Goal: Task Accomplishment & Management: Complete application form

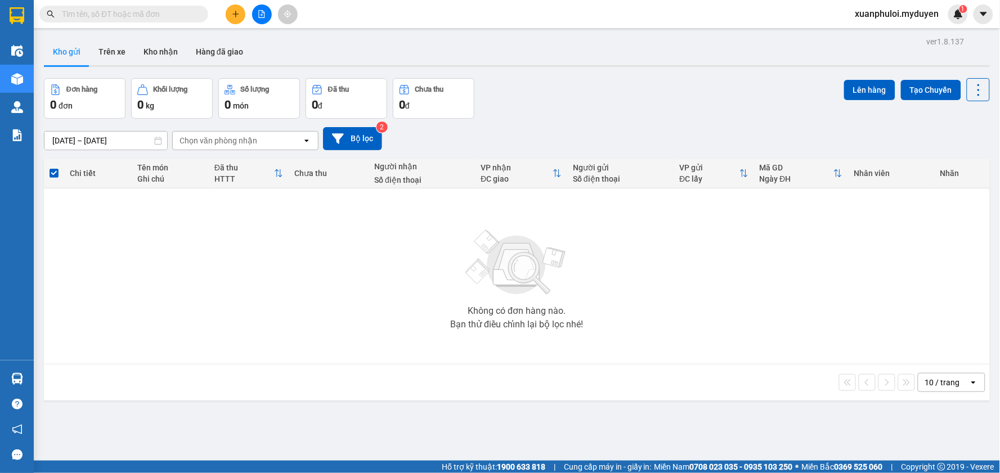
click at [235, 21] on button at bounding box center [236, 15] width 20 height 20
click at [267, 47] on div "Tạo đơn hàng" at bounding box center [280, 42] width 49 height 12
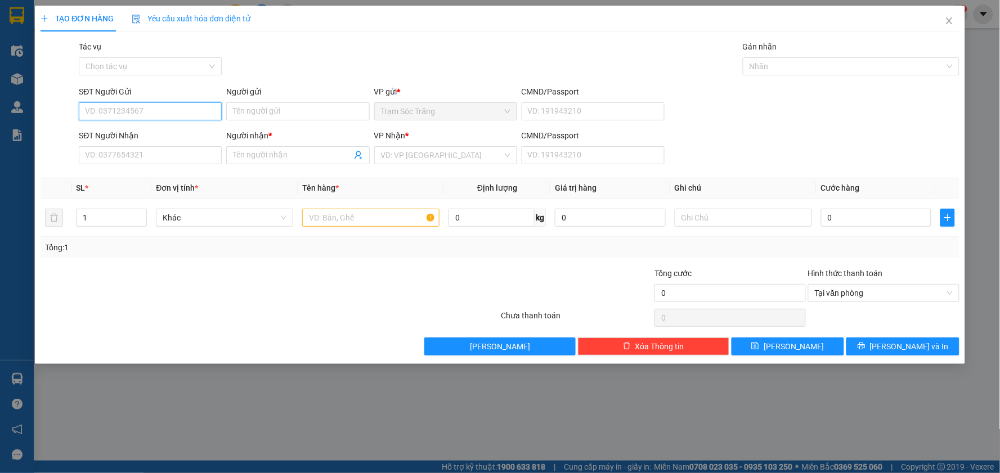
click at [145, 116] on input "SĐT Người Gửi" at bounding box center [150, 111] width 143 height 18
click at [147, 132] on div "0966600754 - HỮU" at bounding box center [150, 134] width 129 height 12
type input "0966600754"
type input "HỮU"
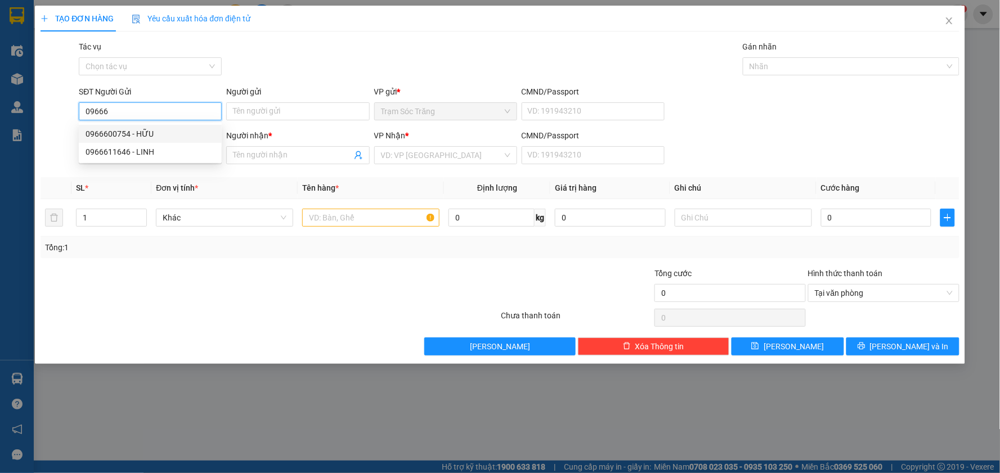
type input "0971641941"
type input "HẢO"
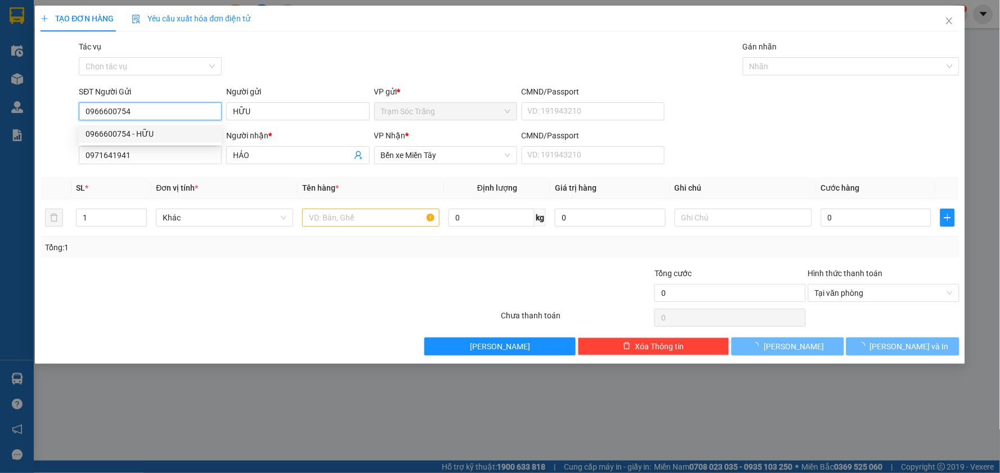
type input "100.000"
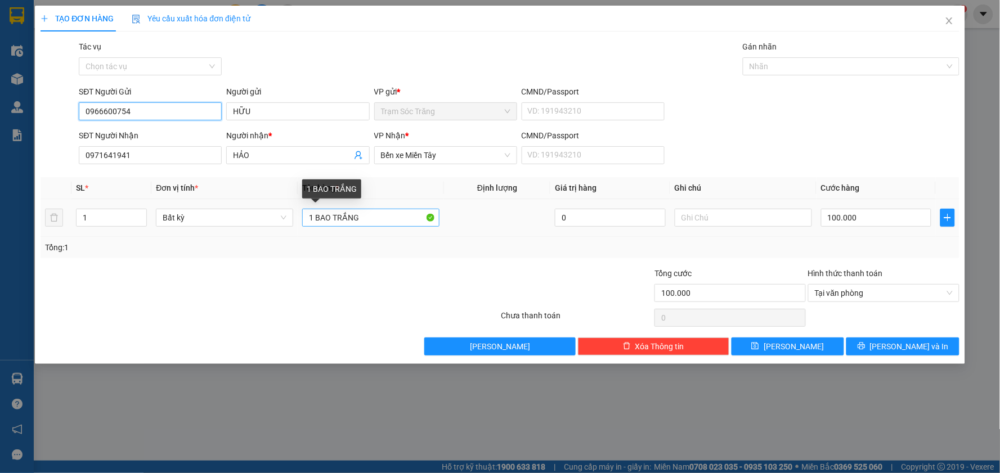
type input "0966600754"
click at [363, 209] on input "1 BAO TRẮNG" at bounding box center [370, 218] width 137 height 18
type input "1 BAO ĐỎ (K BAO HƯ)"
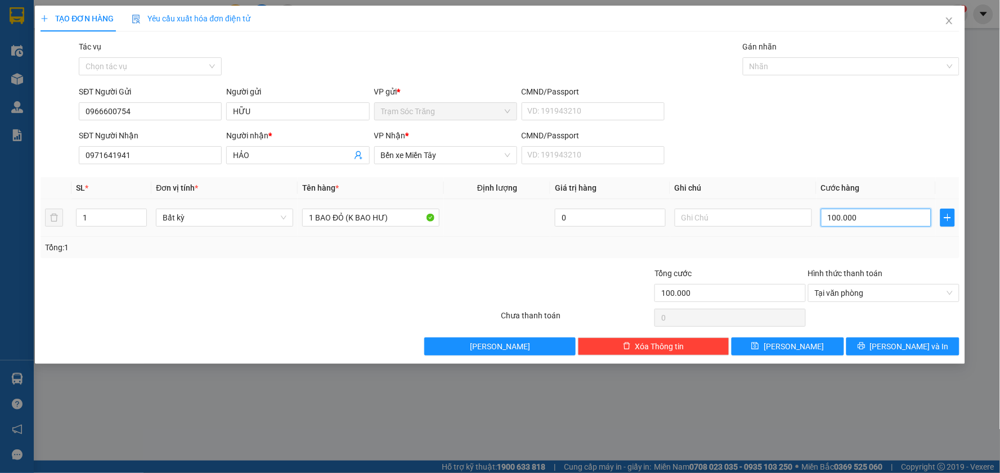
click at [873, 221] on input "100.000" at bounding box center [876, 218] width 111 height 18
type input "4"
type input "40"
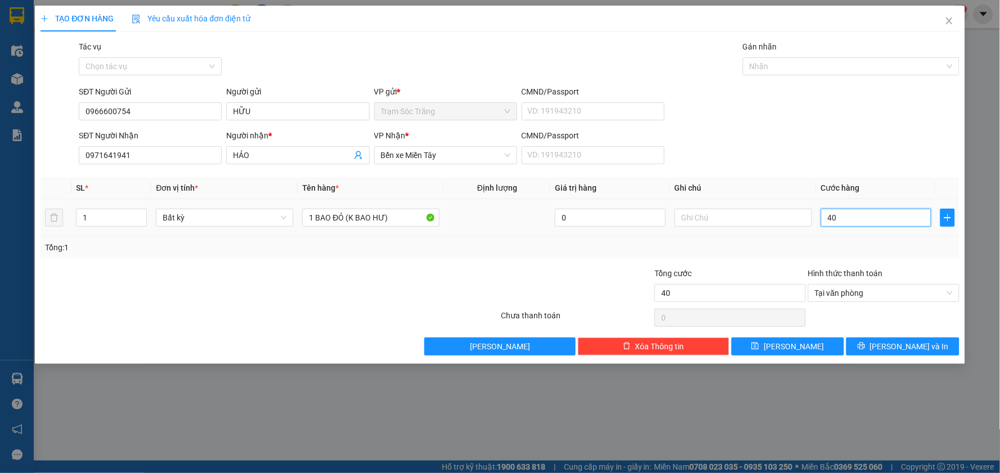
type input "400"
type input "4.000"
type input "40.000"
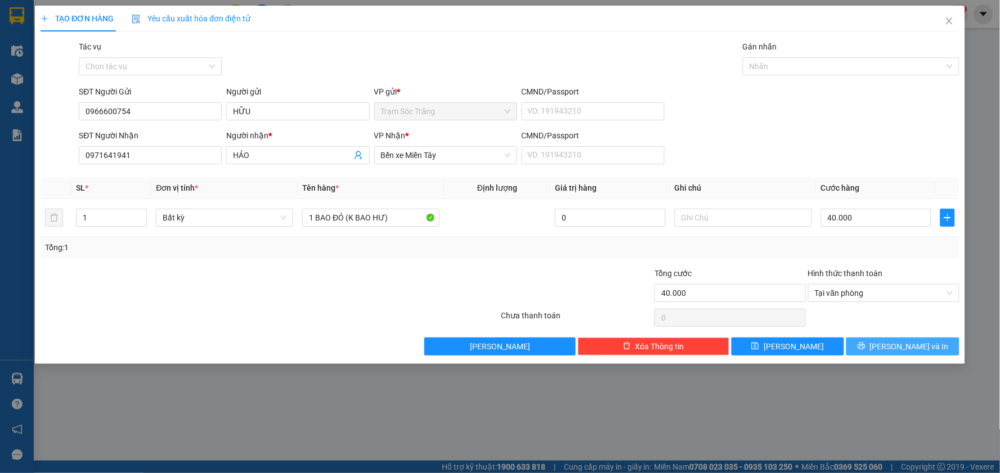
click at [938, 351] on button "[PERSON_NAME] và In" at bounding box center [903, 347] width 113 height 18
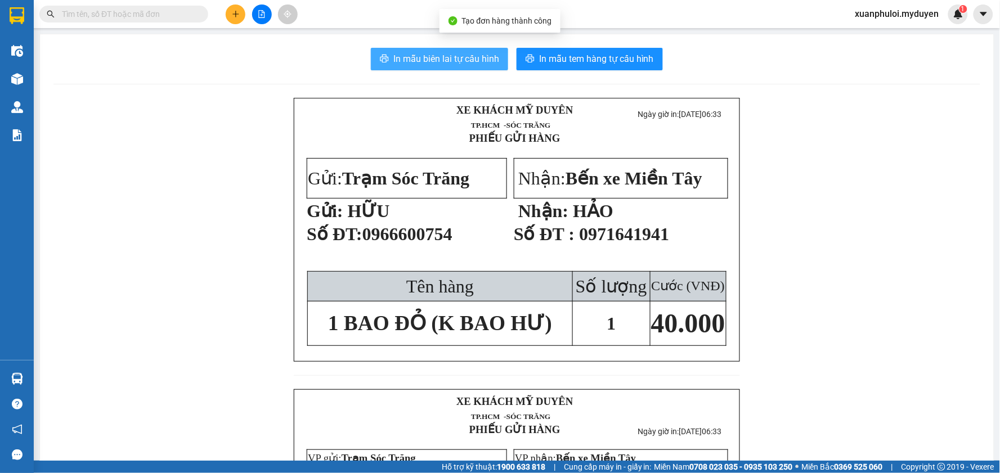
click at [466, 59] on span "In mẫu biên lai tự cấu hình" at bounding box center [446, 59] width 106 height 14
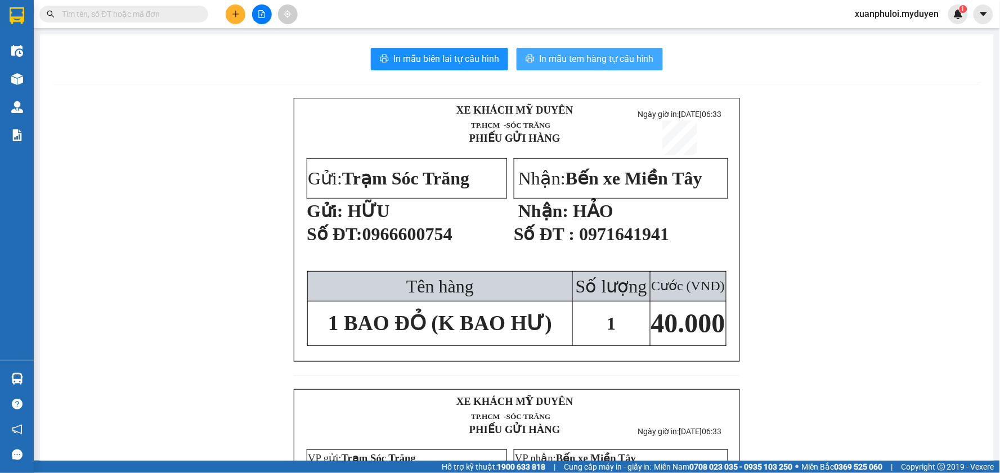
click at [579, 53] on span "In mẫu tem hàng tự cấu hình" at bounding box center [596, 59] width 115 height 14
click at [234, 12] on icon "plus" at bounding box center [236, 14] width 8 height 8
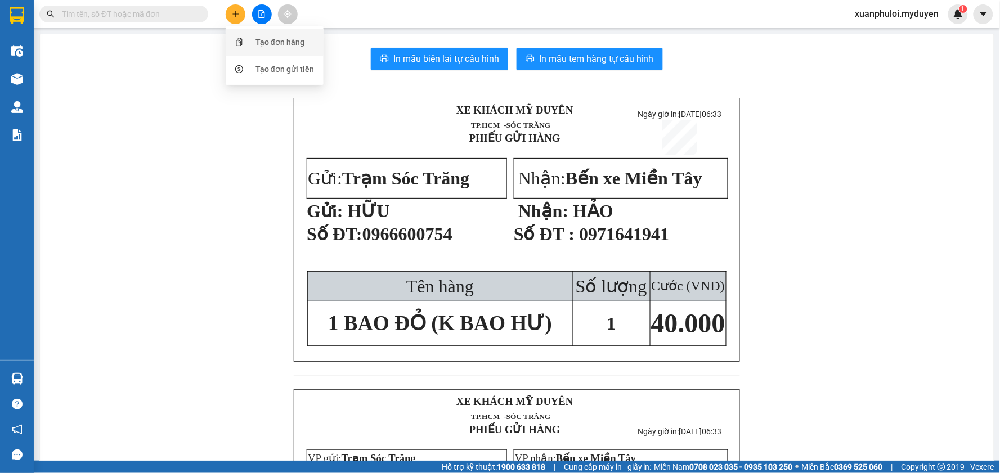
click at [272, 46] on div "Tạo đơn hàng" at bounding box center [280, 42] width 49 height 12
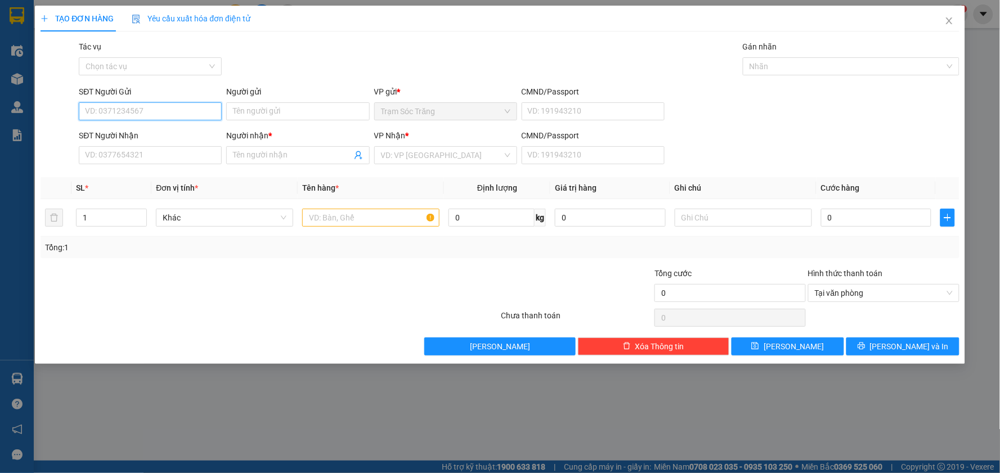
click at [160, 111] on input "SĐT Người Gửi" at bounding box center [150, 111] width 143 height 18
type input "0949064824"
click at [240, 111] on input "Người gửi" at bounding box center [297, 111] width 143 height 18
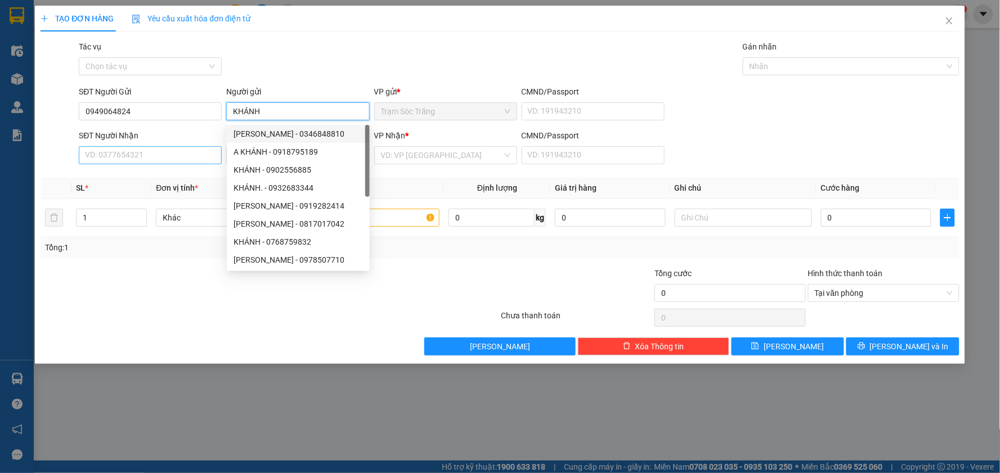
type input "KHÁNH"
click at [169, 156] on input "SĐT Người Nhận" at bounding box center [150, 155] width 143 height 18
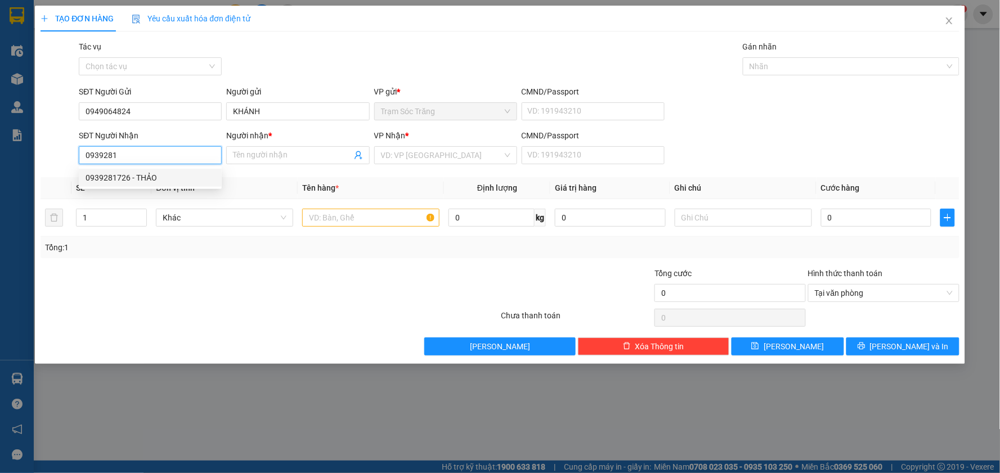
click at [152, 170] on div "0939281726 - THẢO" at bounding box center [150, 178] width 143 height 18
type input "0939281726"
type input "THẢO"
type input "094174004345"
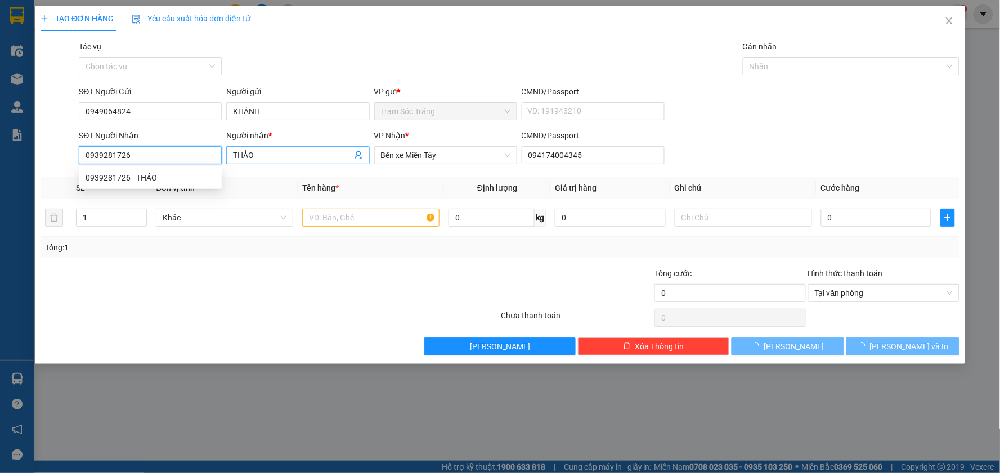
type input "40.000"
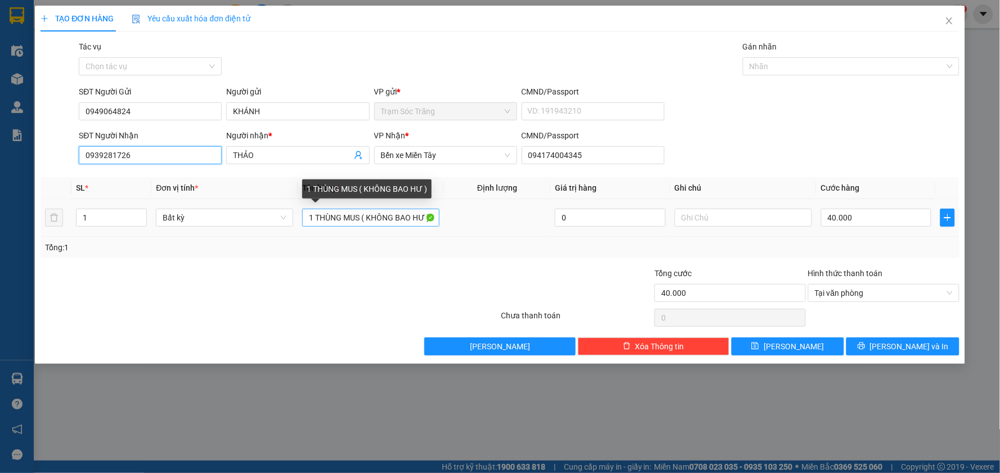
type input "0939281726"
drag, startPoint x: 361, startPoint y: 215, endPoint x: 282, endPoint y: 221, distance: 79.0
click at [282, 221] on tr "1 Bất kỳ 1 THÙNG MUS ( KHÔNG BAO HƯ ) 0 40.000" at bounding box center [500, 218] width 919 height 38
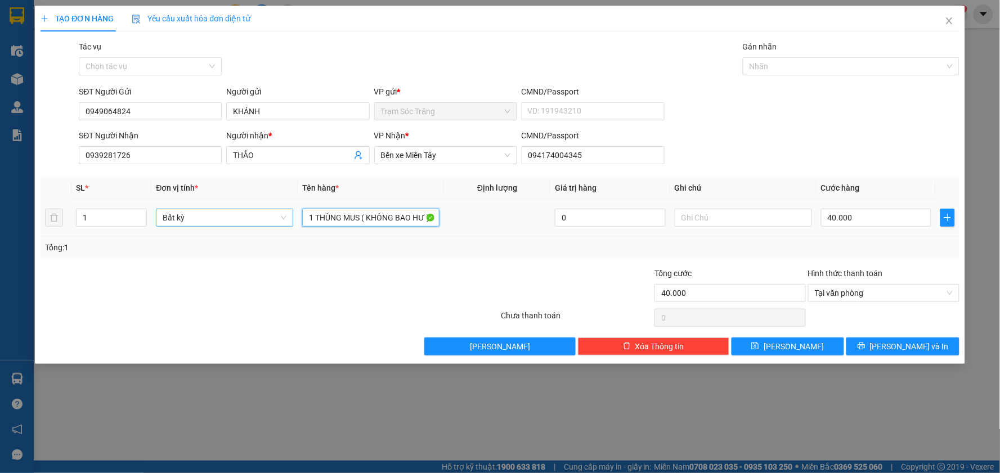
click at [282, 221] on span "Bất kỳ" at bounding box center [225, 217] width 124 height 17
type input "1 BỌC BÁNH BÒ (K BAO HƯ)"
click at [266, 222] on input "1 BỌC BÁNH BÒ (K BAO HƯ)" at bounding box center [221, 217] width 116 height 17
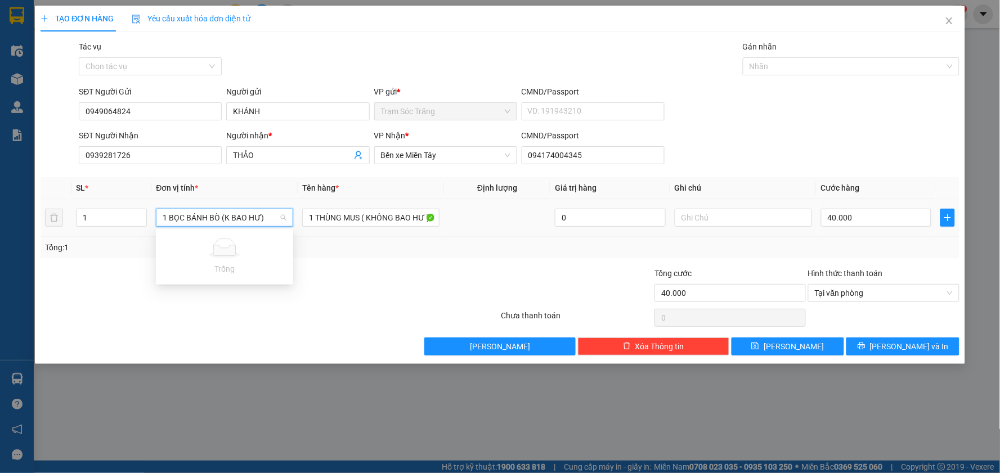
click at [266, 222] on input "1 BỌC BÁNH BÒ (K BAO HƯ)" at bounding box center [221, 217] width 116 height 17
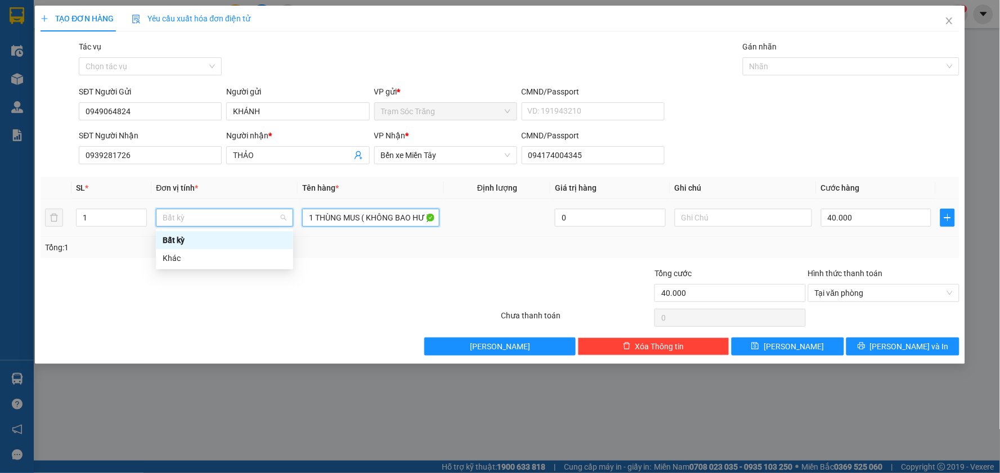
click at [352, 222] on input "1 THÙNG MUS ( KHÔNG BAO HƯ )" at bounding box center [370, 218] width 137 height 18
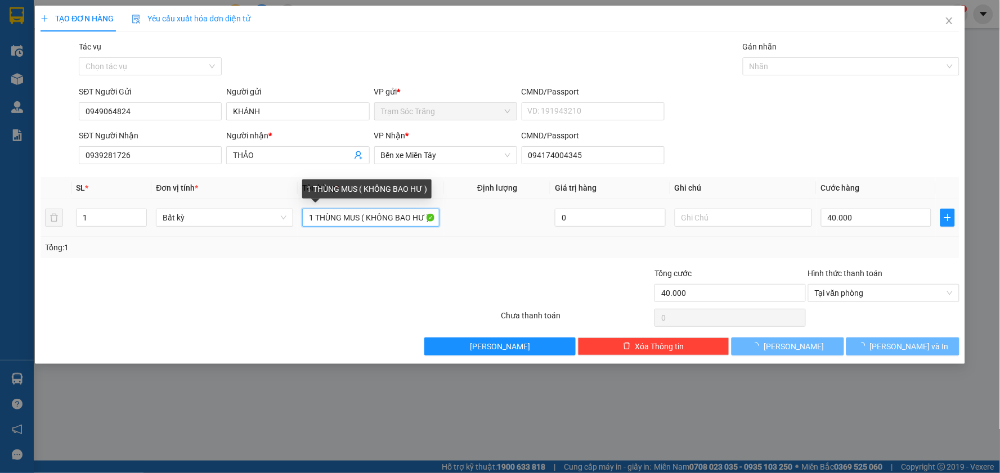
click at [352, 222] on input "1 THÙNG MUS ( KHÔNG BAO HƯ )" at bounding box center [370, 218] width 137 height 18
type input "0"
click at [352, 222] on input "1 THÙNG MUS ( KHÔNG BAO HƯ )" at bounding box center [370, 218] width 137 height 18
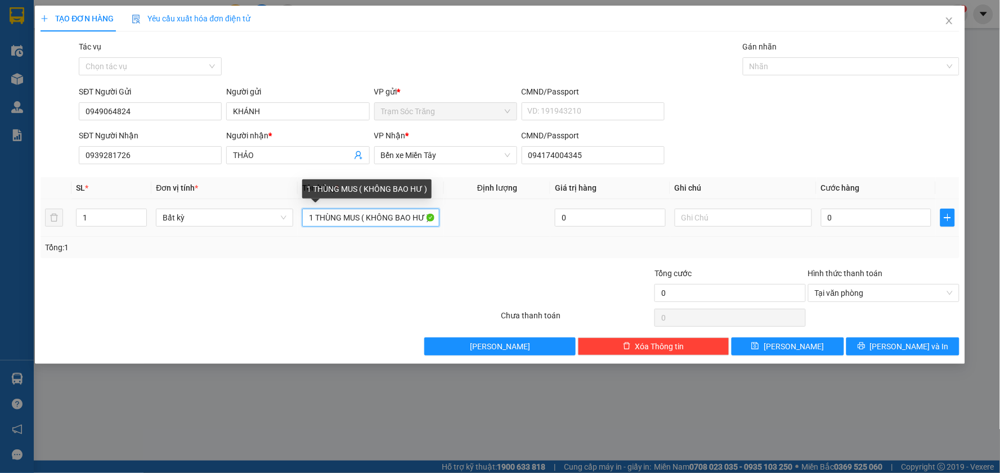
paste input "BỌC BÁNH BÒ (K BAO HƯ)"
type input "1 BỌC BÁNH BÒ (K BAO HƯ)"
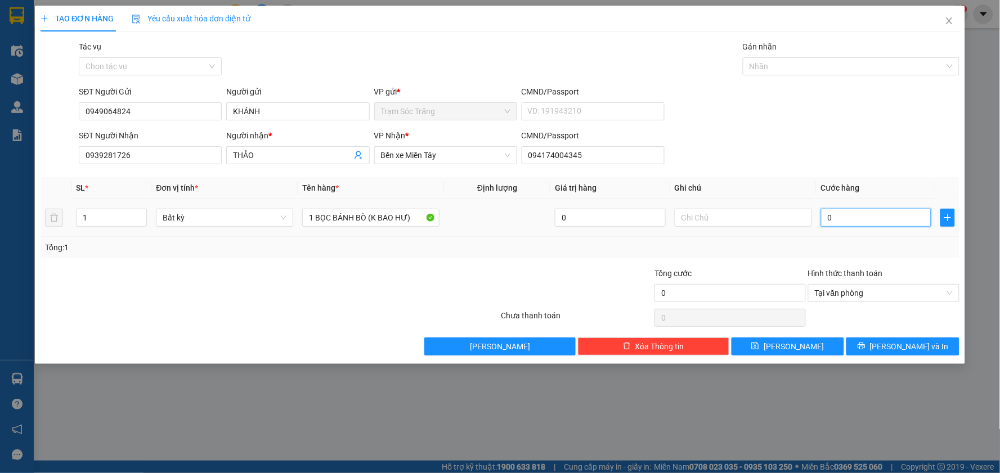
click at [860, 222] on input "0" at bounding box center [876, 218] width 111 height 18
type input "3"
type input "30"
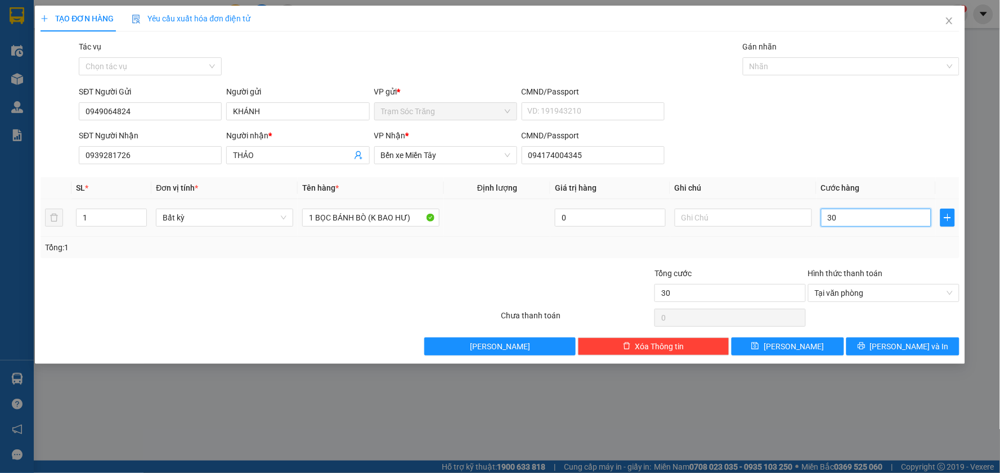
type input "300"
type input "3.000"
type input "30.000"
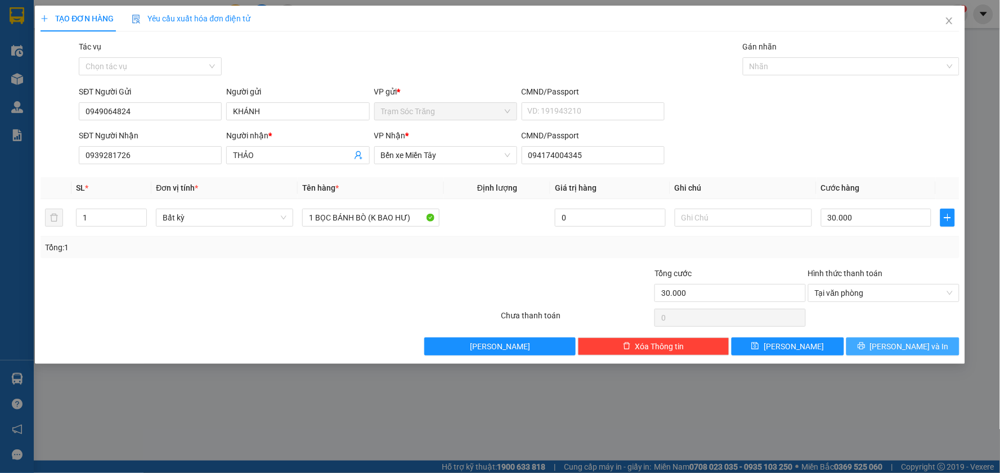
click at [919, 346] on span "[PERSON_NAME] và In" at bounding box center [909, 347] width 79 height 12
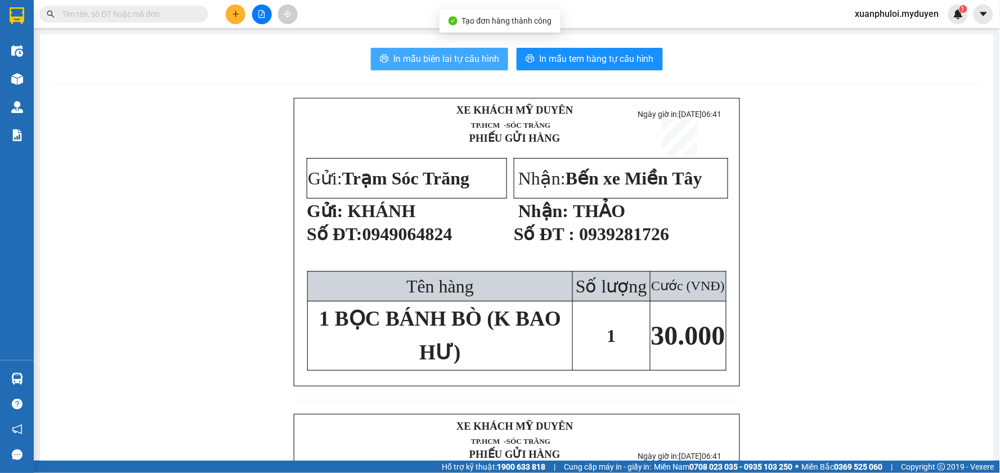
click at [441, 61] on span "In mẫu biên lai tự cấu hình" at bounding box center [446, 59] width 106 height 14
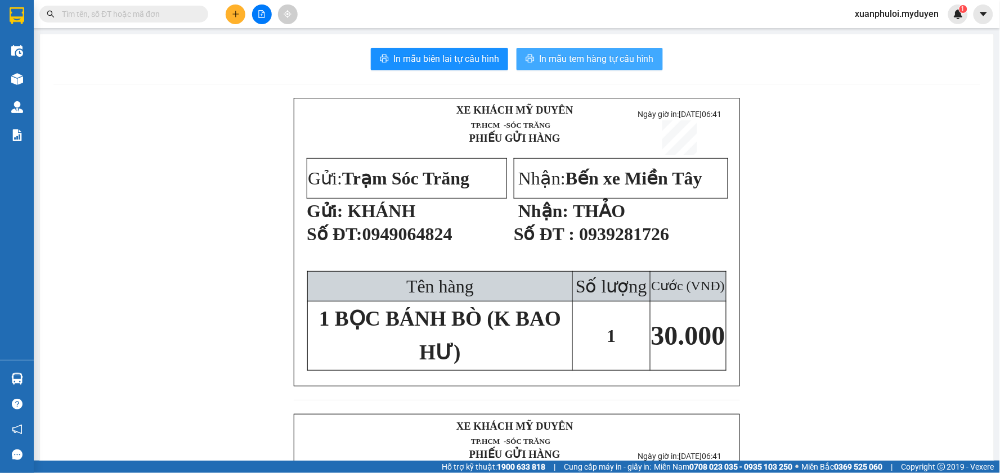
click at [628, 60] on span "In mẫu tem hàng tự cấu hình" at bounding box center [596, 59] width 115 height 14
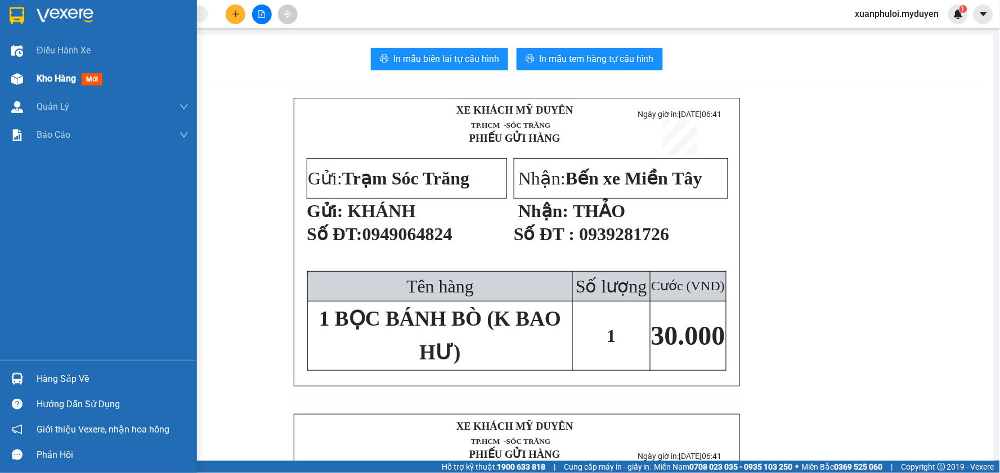
click at [62, 80] on span "Kho hàng" at bounding box center [56, 78] width 39 height 11
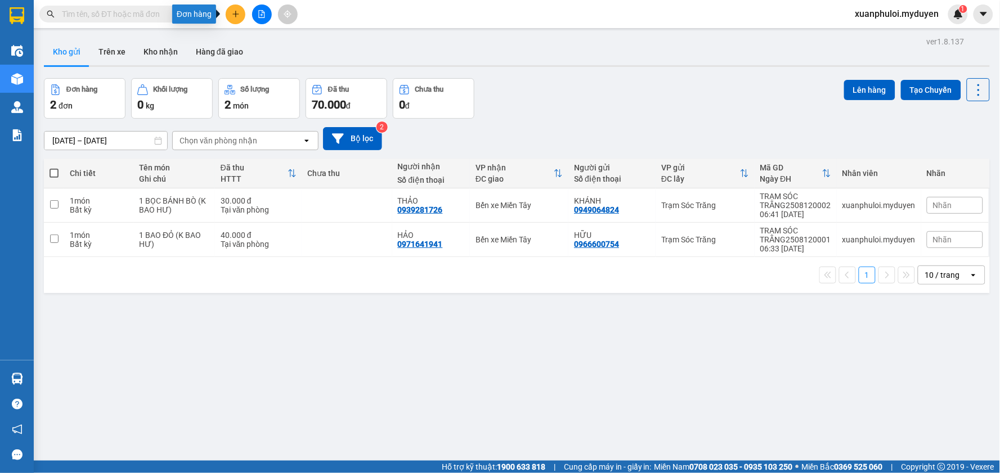
click at [232, 19] on button at bounding box center [236, 15] width 20 height 20
click at [277, 36] on div "Tạo đơn hàng" at bounding box center [280, 42] width 49 height 12
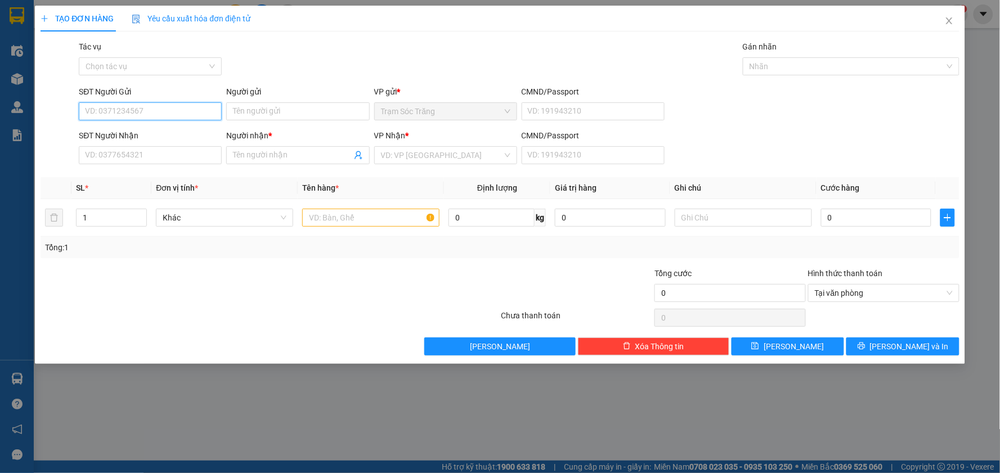
click at [137, 118] on input "SĐT Người Gửi" at bounding box center [150, 111] width 143 height 18
click at [137, 128] on div "0817973312 - ẨN" at bounding box center [150, 134] width 129 height 12
type input "0817973312"
type input "ẨN"
type input "0764238254"
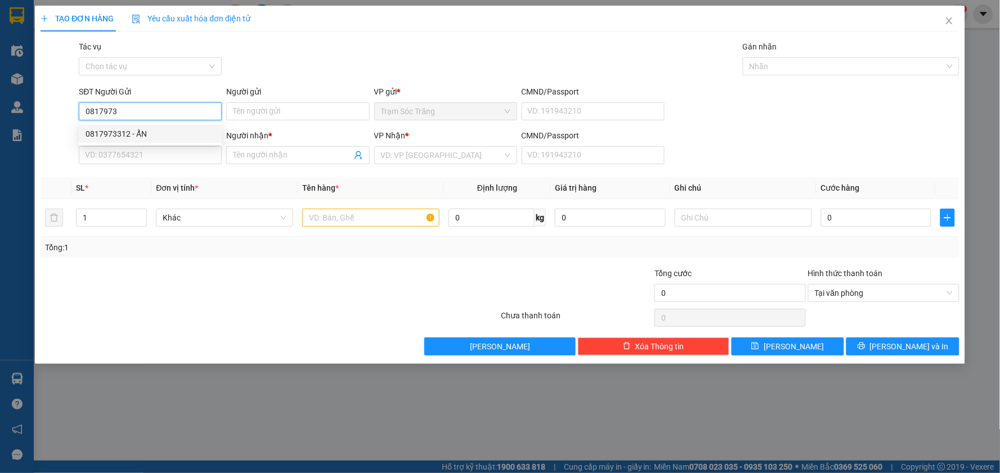
type input "[PERSON_NAME]"
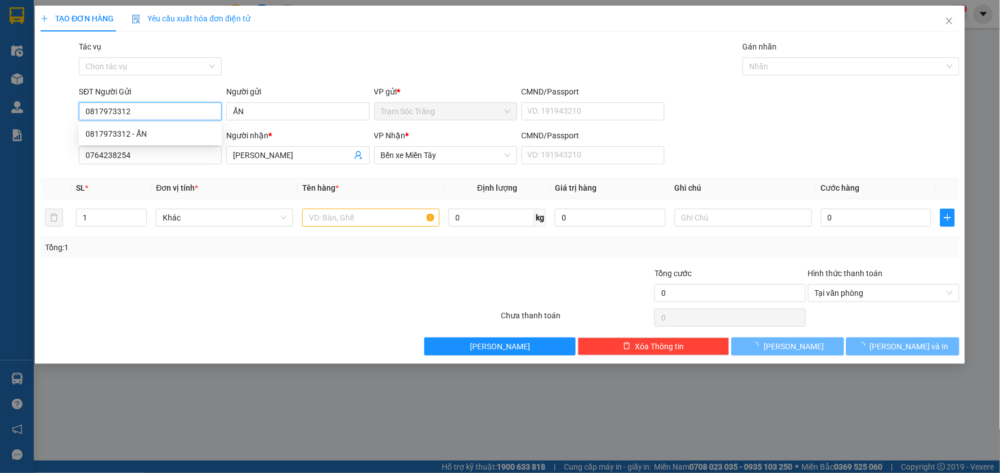
type input "30.000"
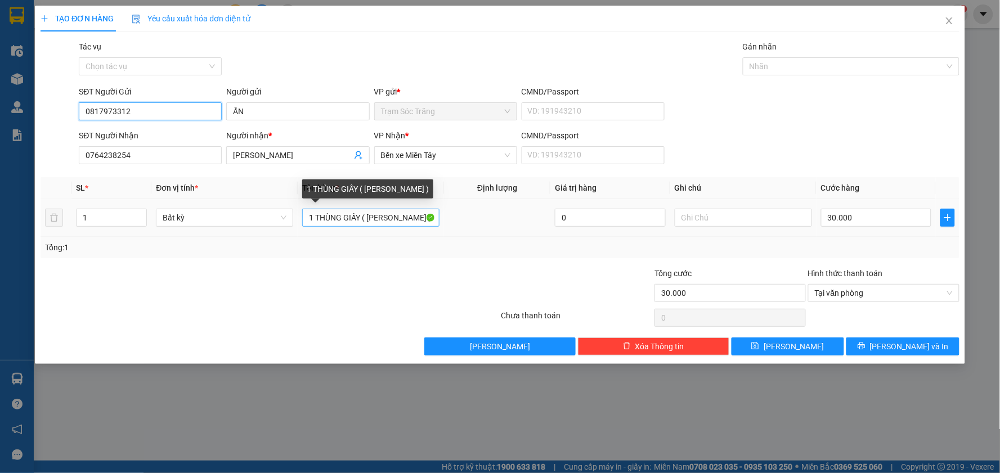
type input "0817973312"
drag, startPoint x: 360, startPoint y: 216, endPoint x: 243, endPoint y: 212, distance: 117.1
click at [243, 212] on tr "1 Bất kỳ 1 THÙNG GIẤY ( KO BAO HƯ ) 0 30.000" at bounding box center [500, 218] width 919 height 38
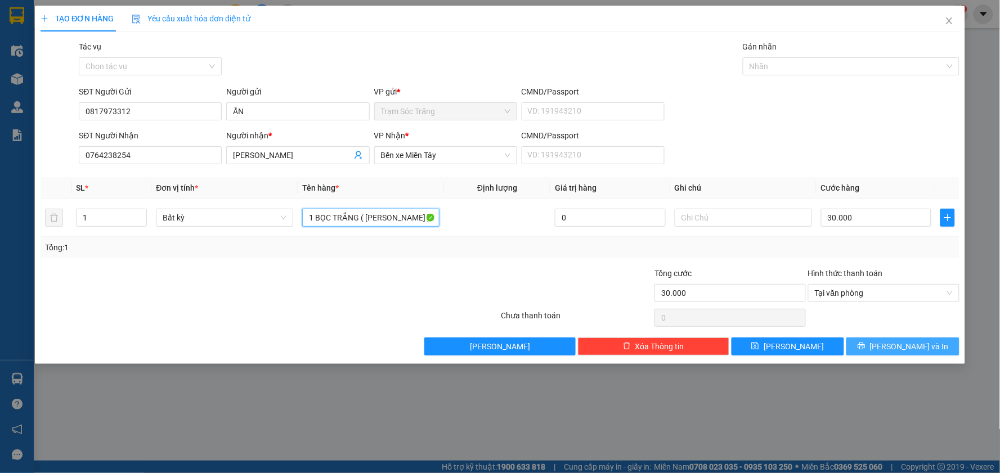
type input "1 BỌC TRẮNG ( [PERSON_NAME] )"
click at [903, 342] on span "[PERSON_NAME] và In" at bounding box center [909, 347] width 79 height 12
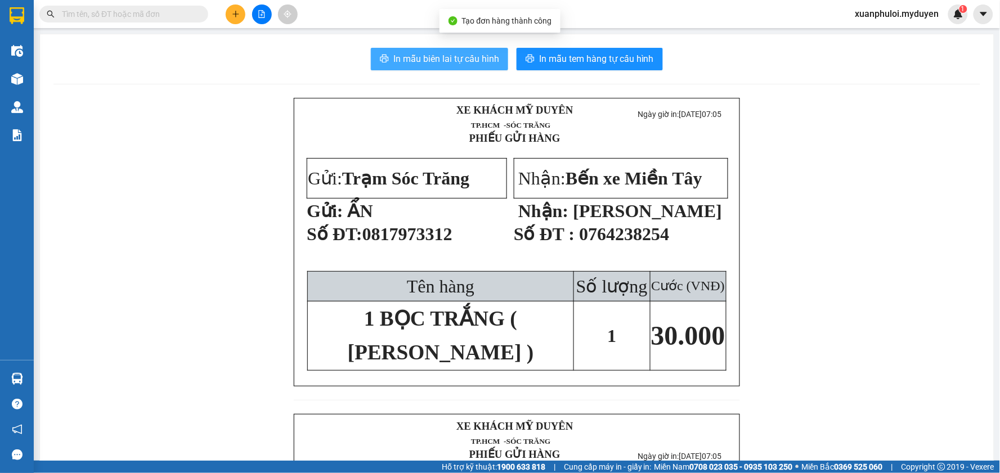
click at [487, 62] on span "In mẫu biên lai tự cấu hình" at bounding box center [446, 59] width 106 height 14
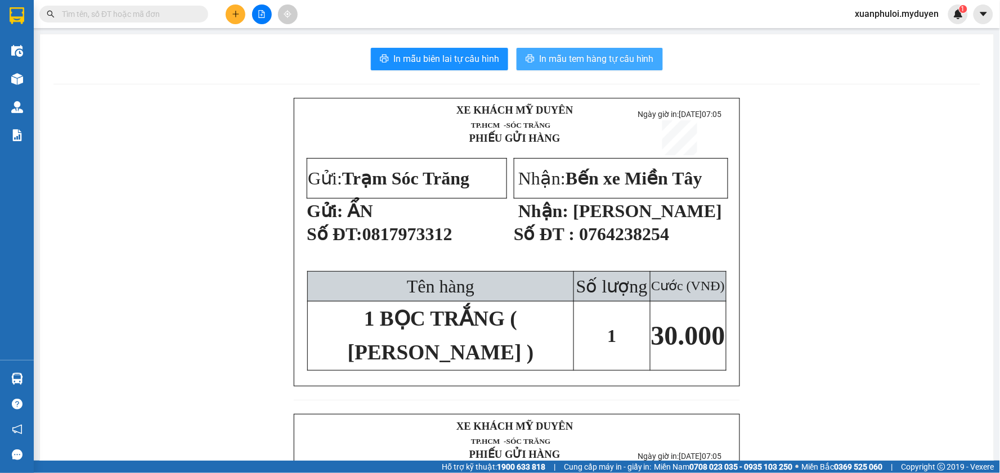
click at [566, 52] on span "In mẫu tem hàng tự cấu hình" at bounding box center [596, 59] width 115 height 14
click at [234, 12] on icon "plus" at bounding box center [236, 14] width 8 height 8
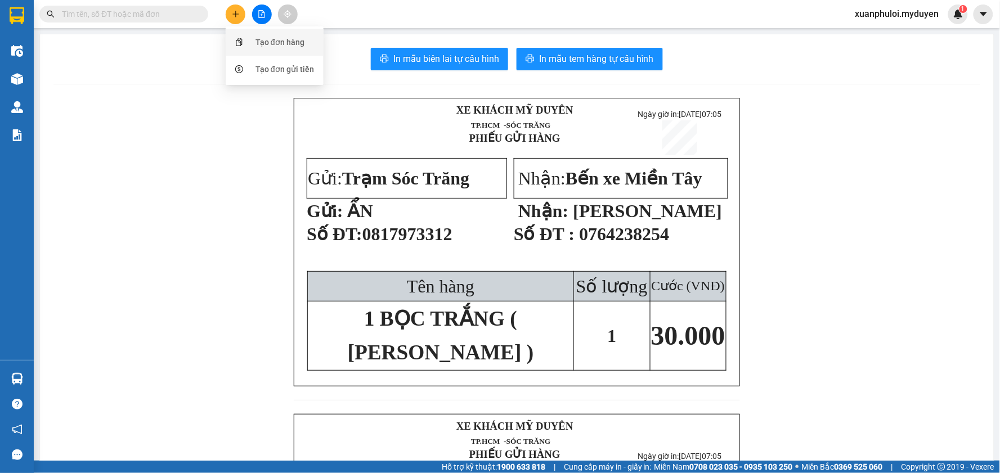
click at [254, 40] on div "Tạo đơn hàng" at bounding box center [274, 42] width 84 height 21
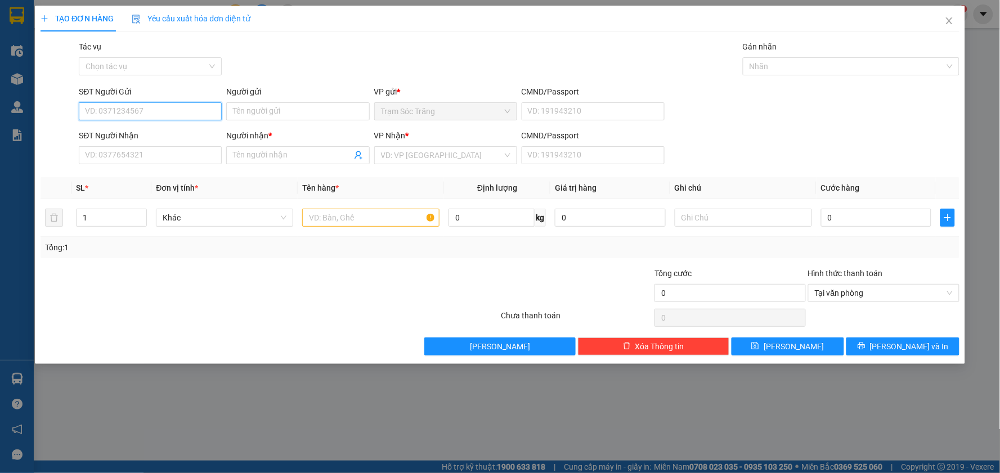
click at [189, 116] on input "SĐT Người Gửi" at bounding box center [150, 111] width 143 height 18
click at [179, 135] on div "0326328329 - NĂNG" at bounding box center [150, 134] width 129 height 12
type input "0326328329"
type input "NĂNG"
type input "0336500676"
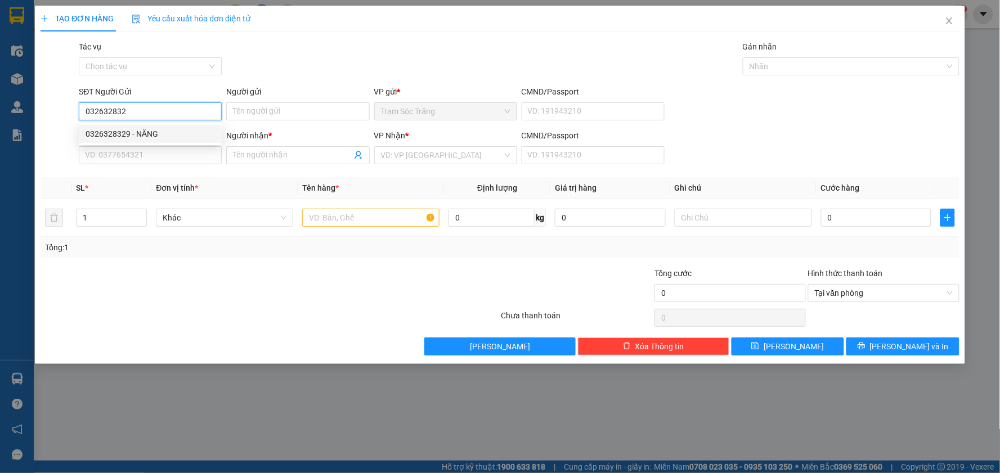
type input "QUỐC"
type input "50.000"
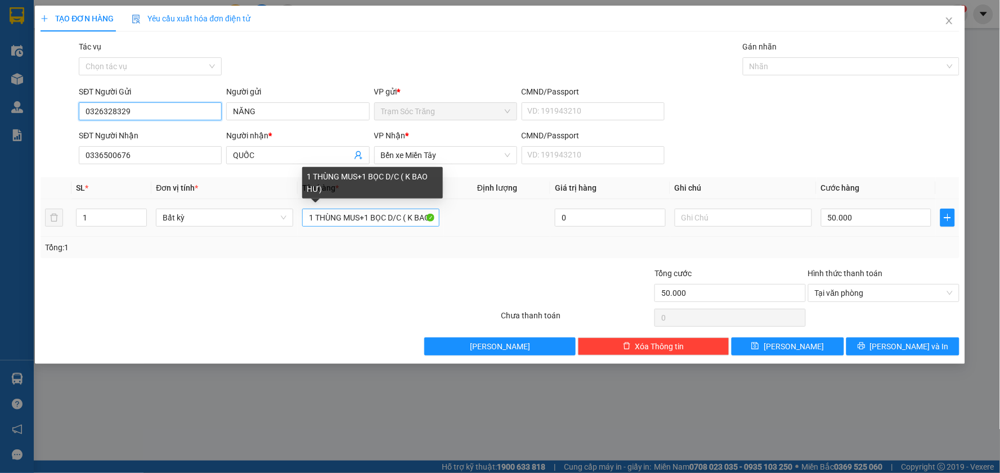
type input "0326328329"
click at [405, 217] on input "1 THÙNG MUS+1 BỌC D/C ( K BAO HƯ)" at bounding box center [370, 218] width 137 height 18
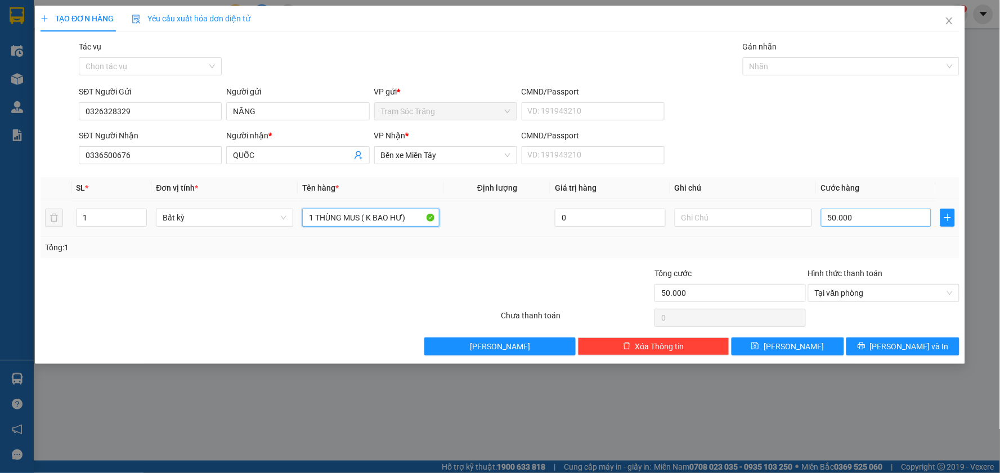
type input "1 THÙNG MUS ( K BAO HƯ)"
click at [880, 218] on input "50.000" at bounding box center [876, 218] width 111 height 18
type input "3"
type input "30"
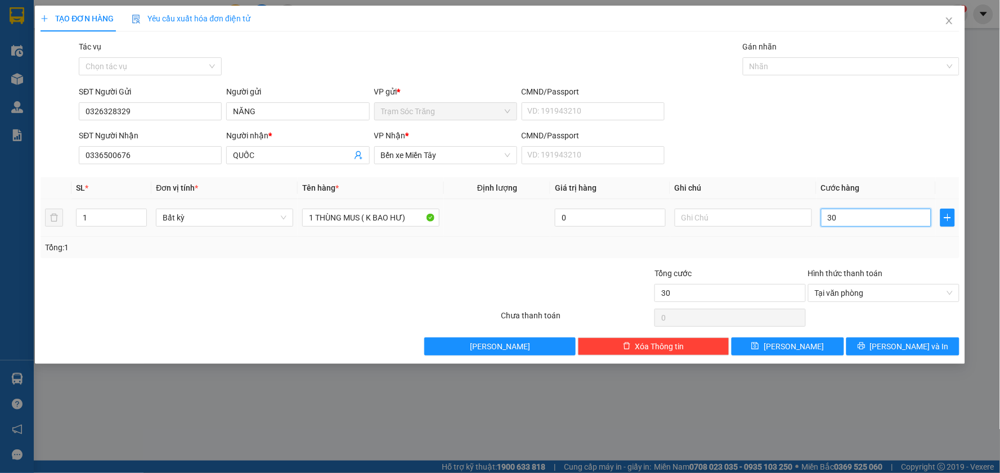
type input "300"
type input "3.000"
type input "30.000"
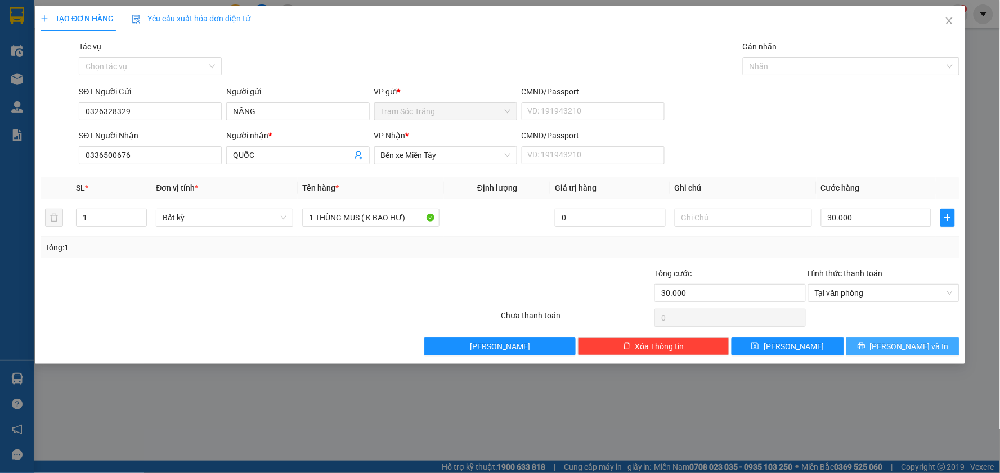
click at [903, 345] on span "[PERSON_NAME] và In" at bounding box center [909, 347] width 79 height 12
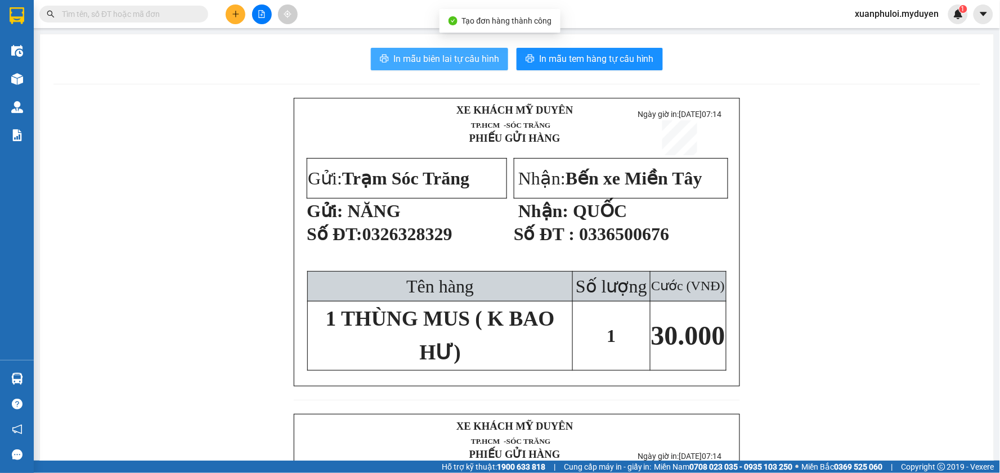
click at [437, 53] on span "In mẫu biên lai tự cấu hình" at bounding box center [446, 59] width 106 height 14
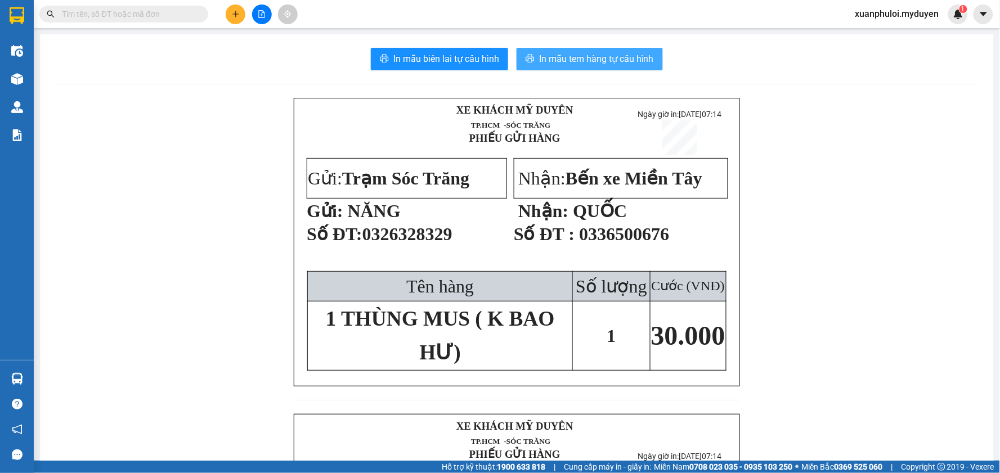
click at [584, 54] on span "In mẫu tem hàng tự cấu hình" at bounding box center [596, 59] width 115 height 14
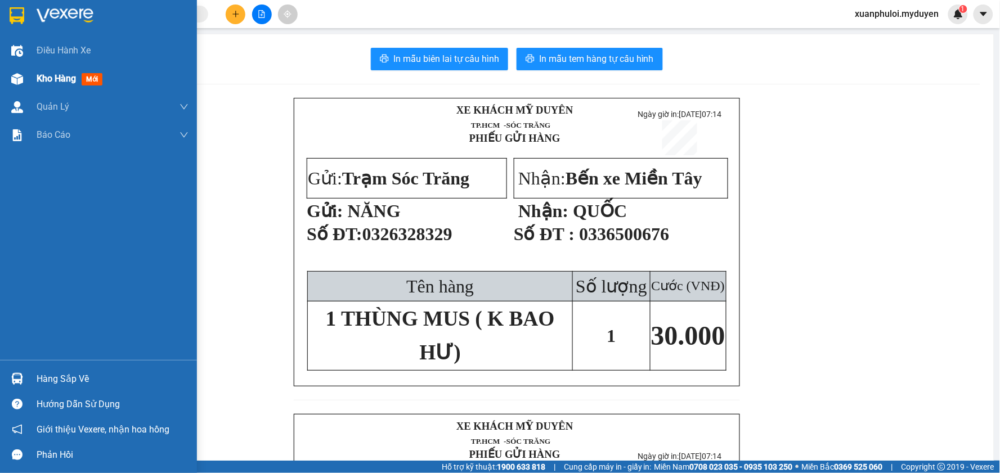
click at [35, 72] on div "Kho hàng mới" at bounding box center [98, 79] width 197 height 28
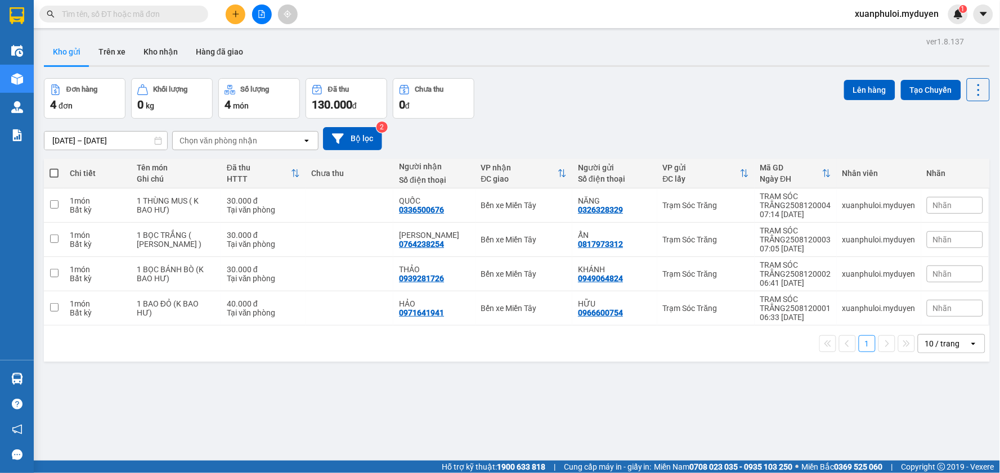
click at [52, 175] on span at bounding box center [54, 173] width 9 height 9
click at [54, 168] on input "checkbox" at bounding box center [54, 168] width 0 height 0
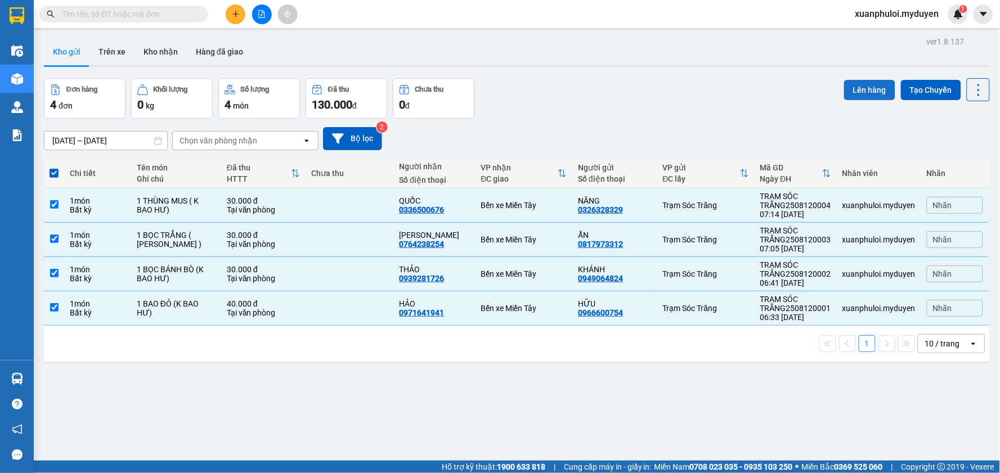
click at [860, 82] on button "Lên hàng" at bounding box center [869, 90] width 51 height 20
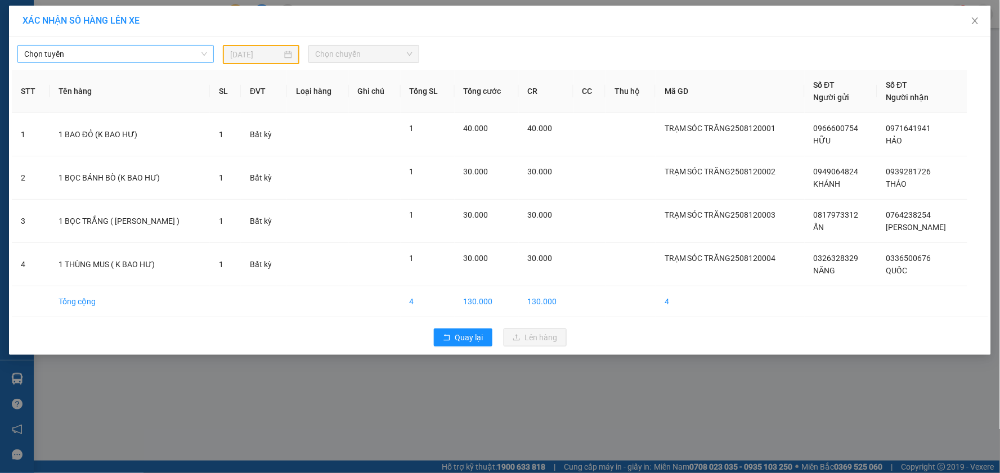
click at [173, 52] on span "Chọn tuyến" at bounding box center [115, 54] width 183 height 17
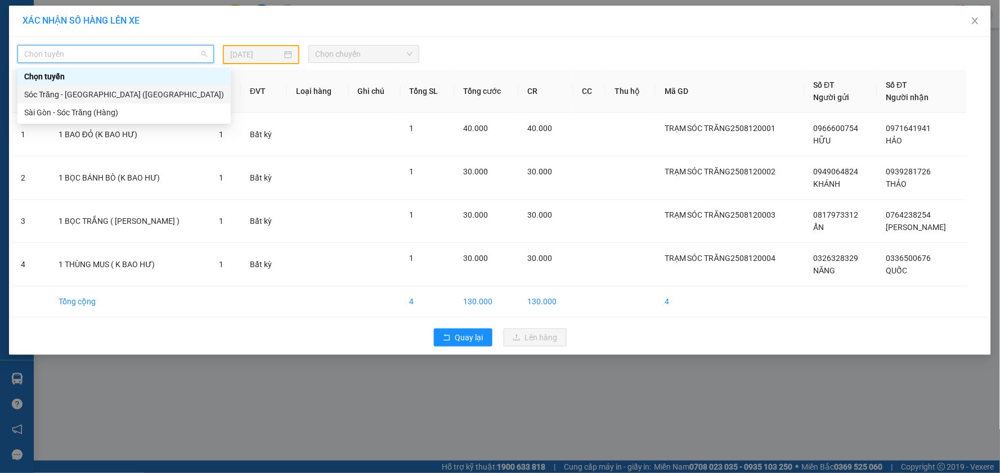
click at [110, 95] on div "Sóc Trăng - [GEOGRAPHIC_DATA] ([GEOGRAPHIC_DATA])" at bounding box center [124, 94] width 200 height 12
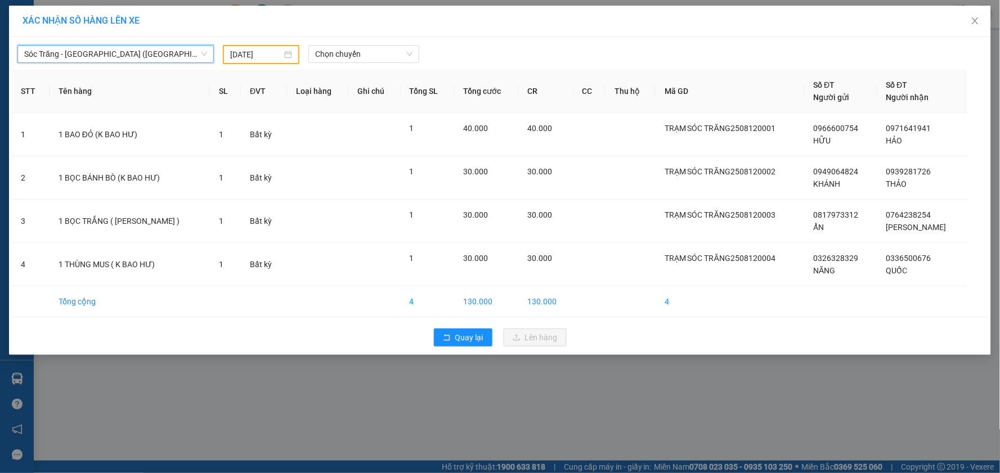
click at [267, 57] on input "[DATE]" at bounding box center [256, 54] width 52 height 12
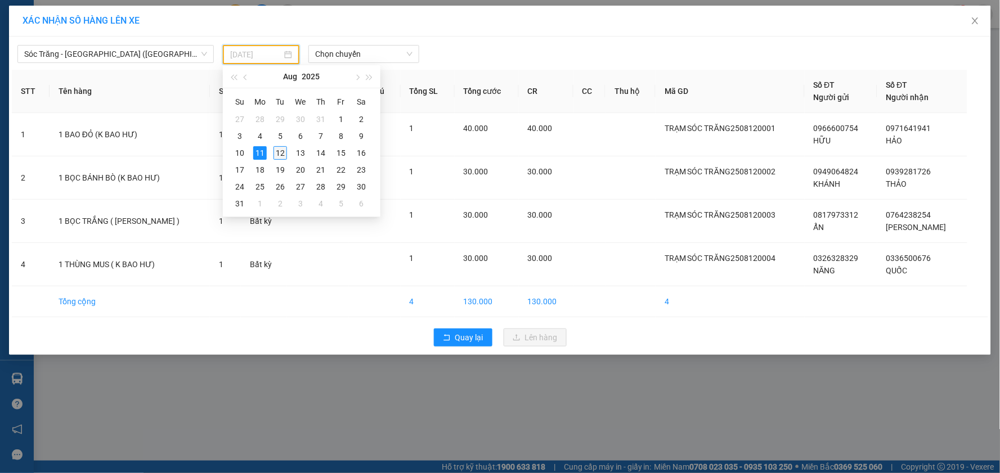
click at [278, 150] on div "12" at bounding box center [281, 153] width 14 height 14
type input "[DATE]"
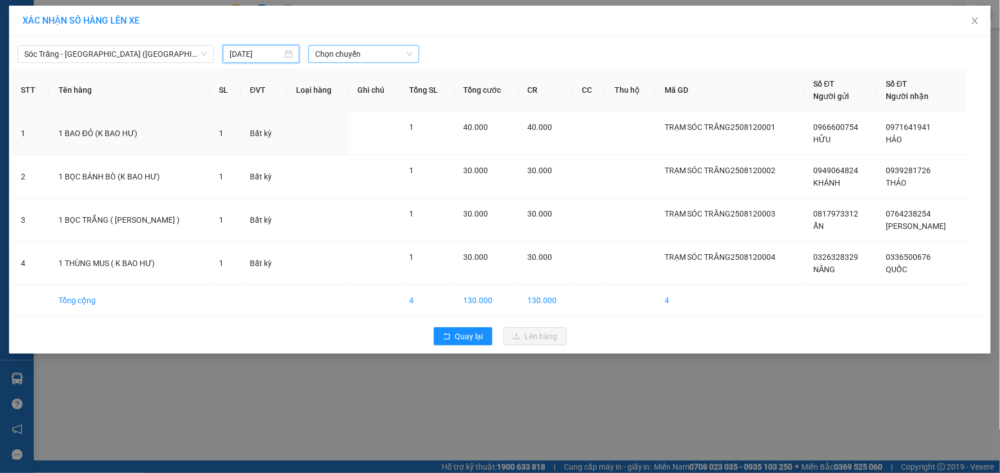
click at [355, 50] on span "Chọn chuyến" at bounding box center [363, 54] width 97 height 17
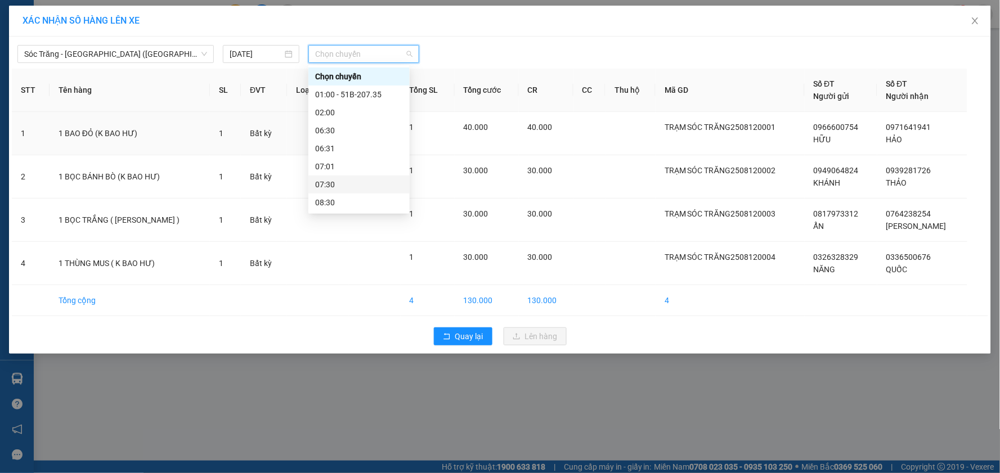
click at [351, 178] on div "07:30" at bounding box center [359, 184] width 88 height 12
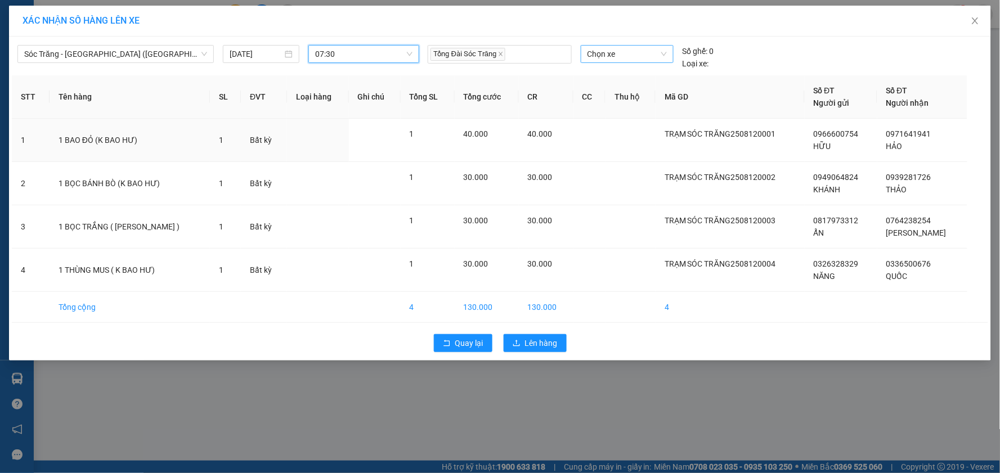
click at [625, 53] on span "Chọn xe" at bounding box center [627, 54] width 79 height 17
click at [614, 74] on div "51B-146.89" at bounding box center [627, 76] width 79 height 12
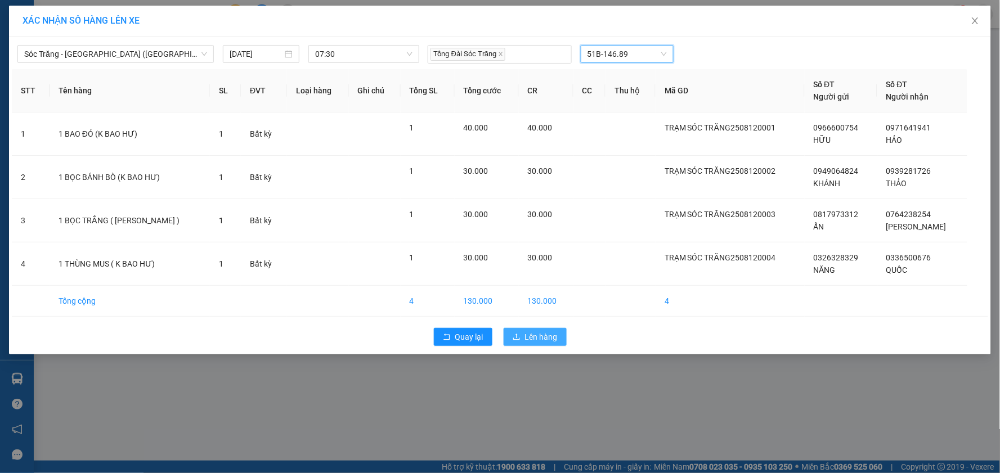
click at [542, 335] on span "Lên hàng" at bounding box center [541, 337] width 33 height 12
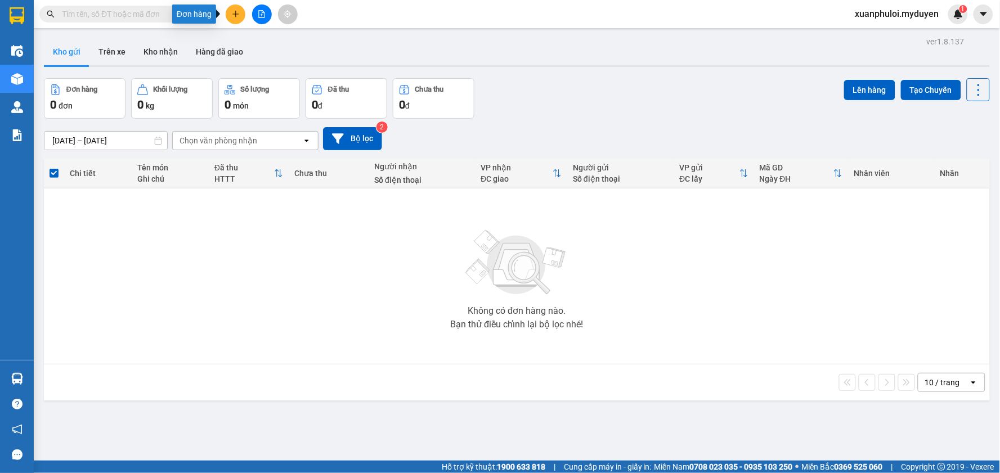
click at [229, 10] on button at bounding box center [236, 15] width 20 height 20
click at [279, 42] on div "Tạo đơn hàng" at bounding box center [280, 42] width 49 height 12
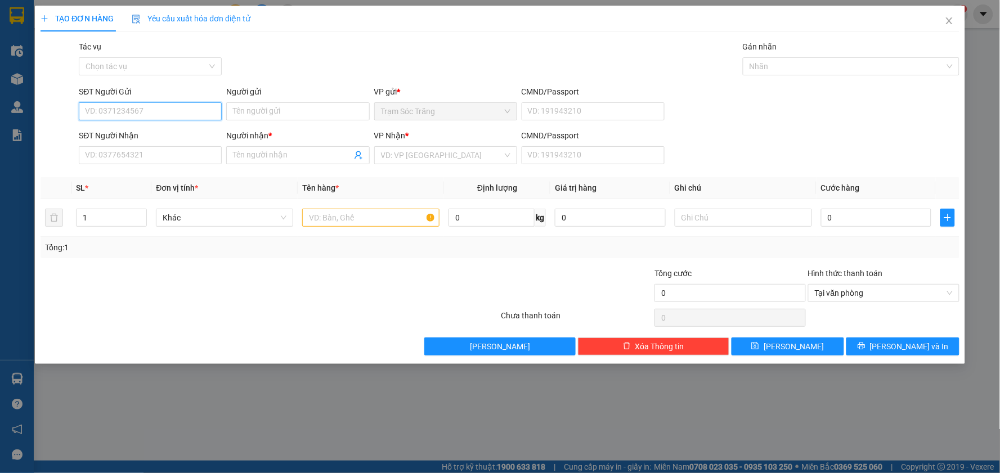
click at [169, 110] on input "SĐT Người Gửi" at bounding box center [150, 111] width 143 height 18
type input "0946719358"
click at [252, 109] on input "Người gửi" at bounding box center [297, 111] width 143 height 18
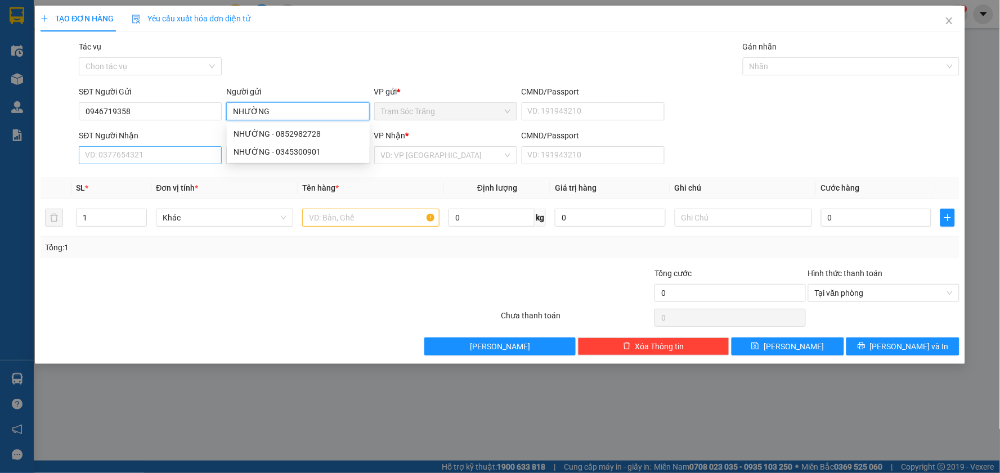
type input "NHƯỜNG"
click at [147, 154] on input "SĐT Người Nhận" at bounding box center [150, 155] width 143 height 18
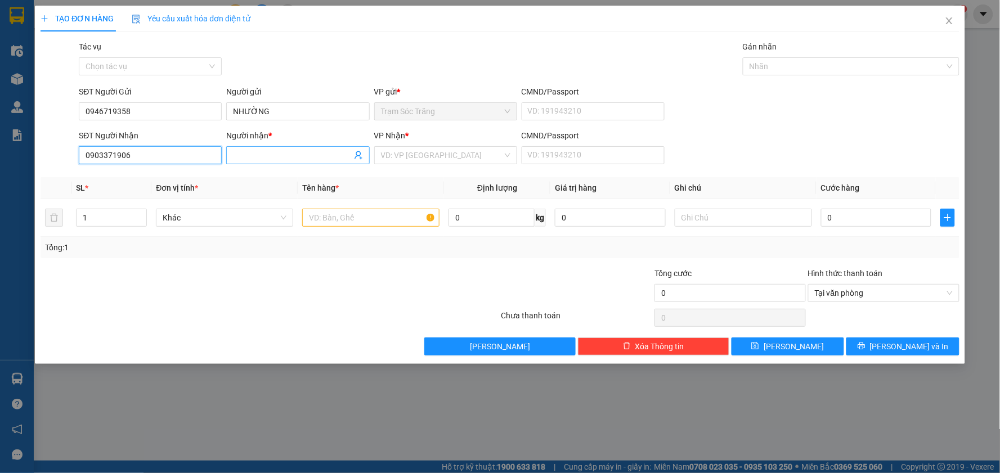
type input "0903371906"
click at [267, 150] on input "Người nhận *" at bounding box center [292, 155] width 118 height 12
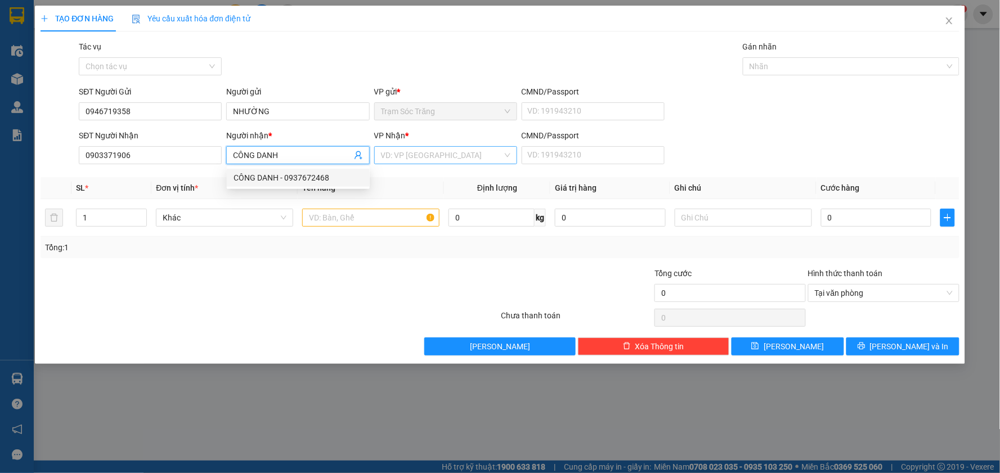
type input "CÔNG DANH"
click at [436, 160] on input "search" at bounding box center [442, 155] width 122 height 17
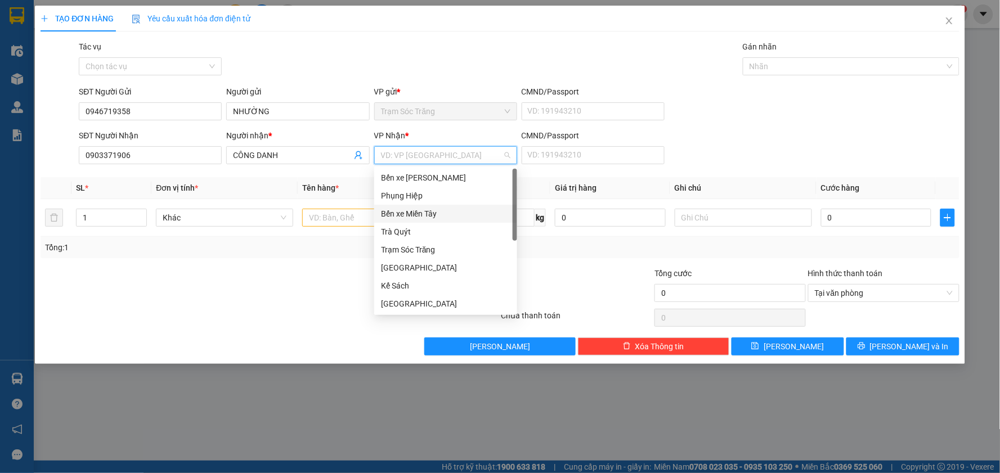
click at [429, 212] on div "Bến xe Miền Tây" at bounding box center [445, 214] width 129 height 12
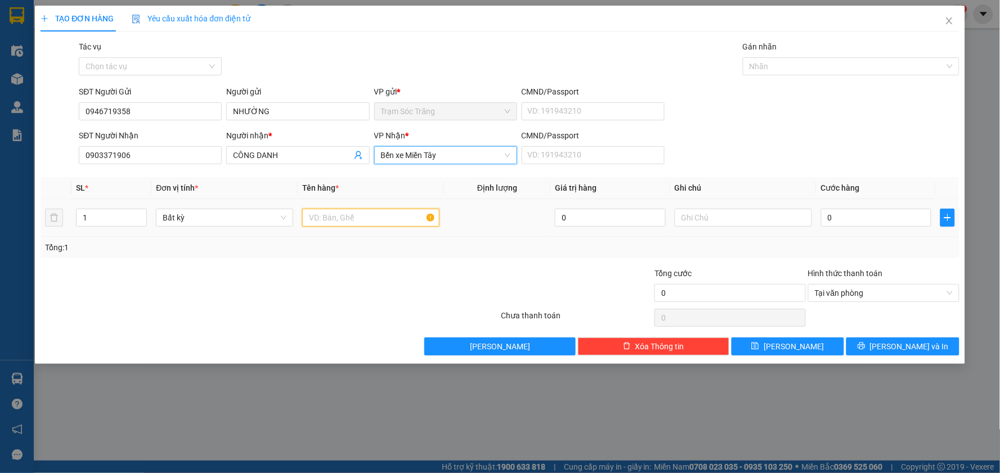
click at [343, 215] on input "text" at bounding box center [370, 218] width 137 height 18
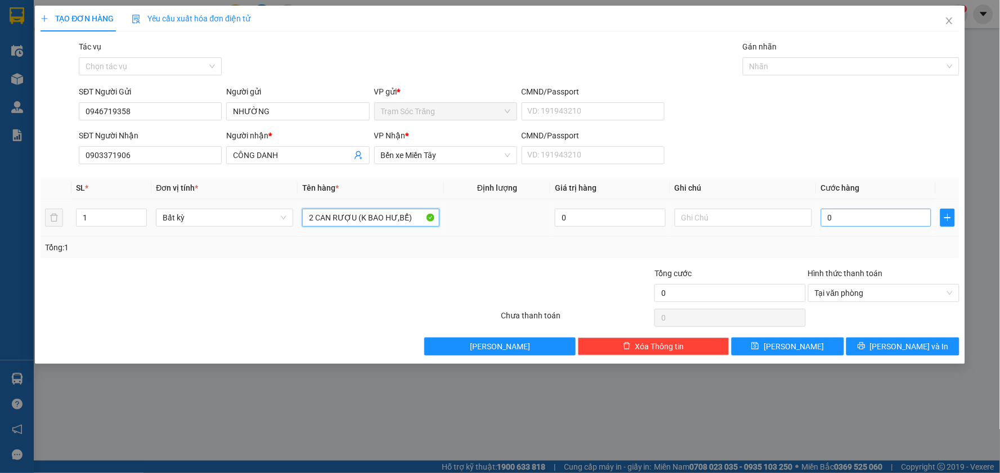
type input "2 CAN RƯỢU (K BAO HƯ,BỂ)"
click at [863, 226] on input "0" at bounding box center [876, 218] width 111 height 18
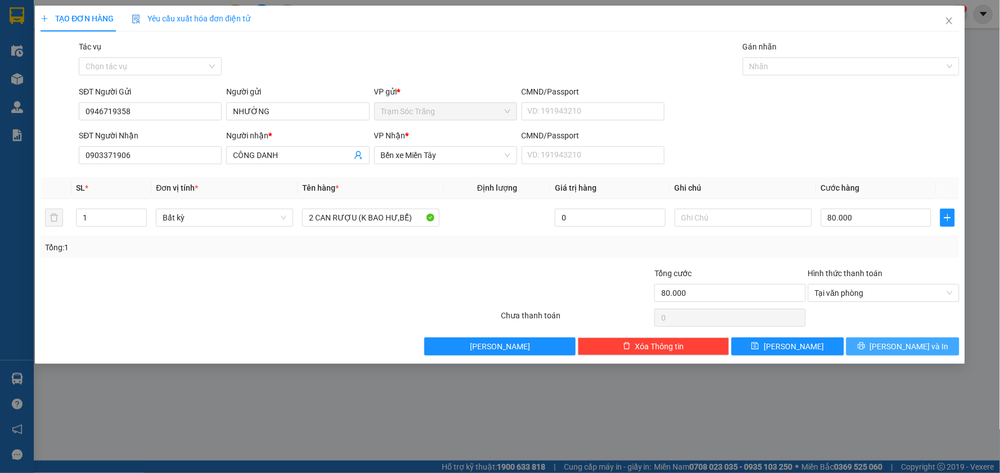
click at [919, 342] on span "[PERSON_NAME] và In" at bounding box center [909, 347] width 79 height 12
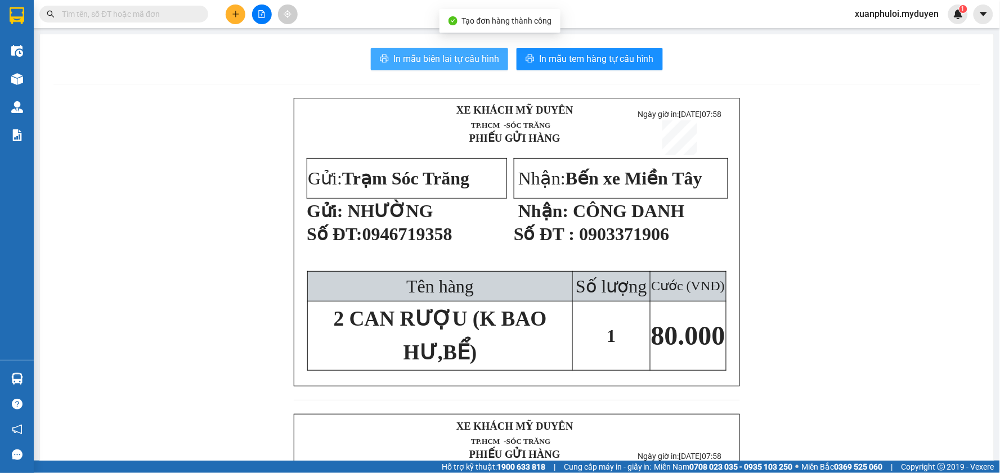
click at [460, 57] on span "In mẫu biên lai tự cấu hình" at bounding box center [446, 59] width 106 height 14
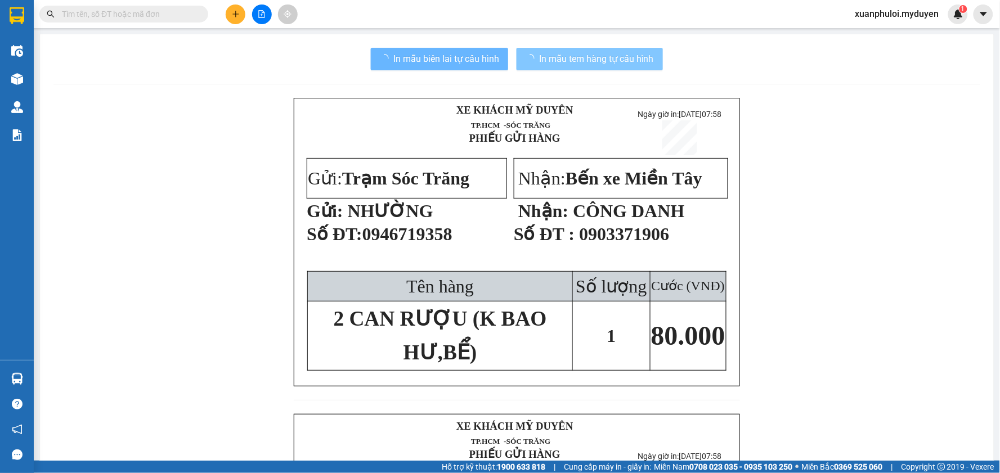
click at [601, 55] on span "In mẫu tem hàng tự cấu hình" at bounding box center [596, 59] width 115 height 14
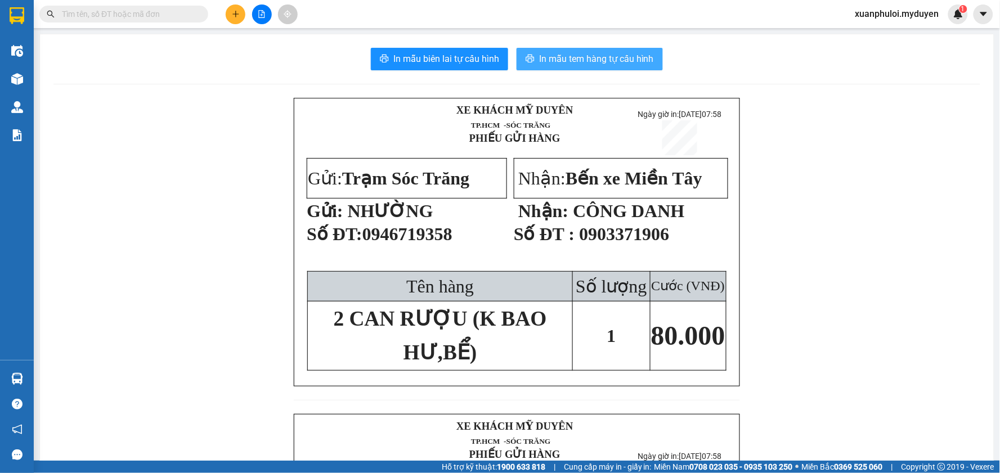
click at [590, 53] on span "In mẫu tem hàng tự cấu hình" at bounding box center [596, 59] width 115 height 14
click at [229, 19] on button at bounding box center [236, 15] width 20 height 20
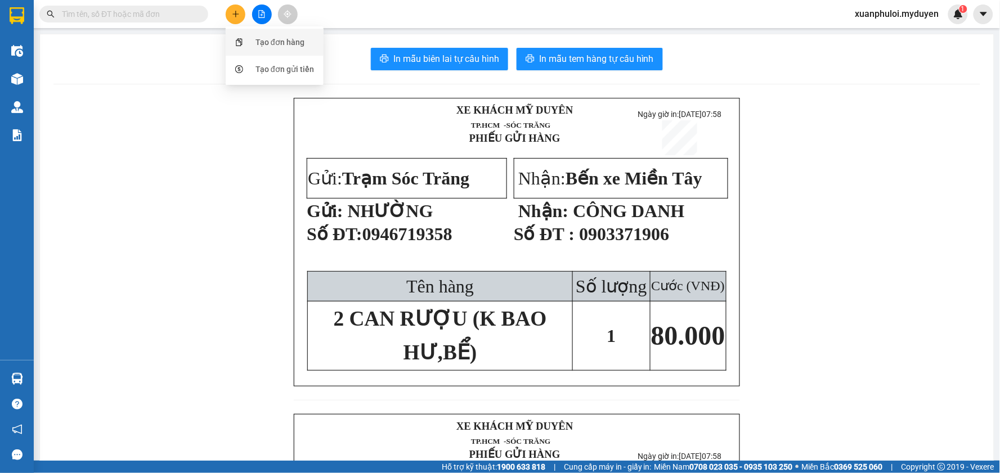
click at [249, 43] on div "Tạo đơn hàng" at bounding box center [274, 42] width 84 height 21
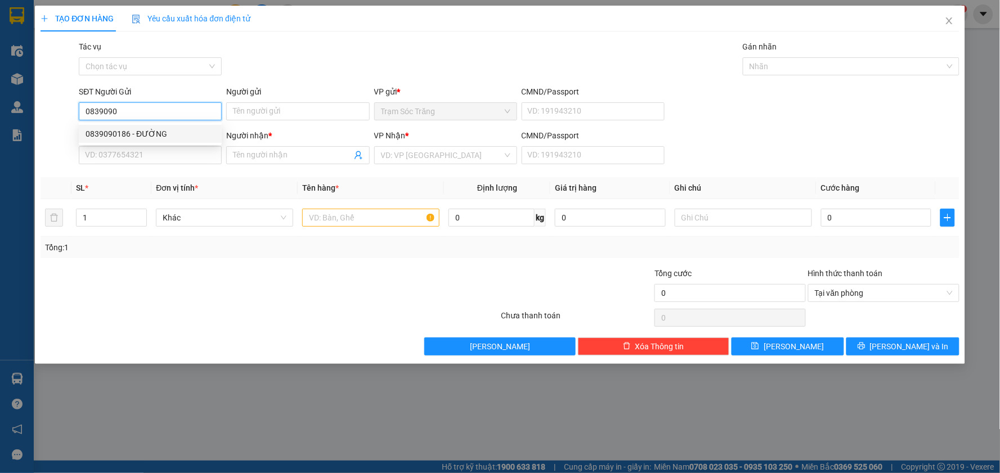
click at [154, 131] on div "0839090186 - ĐƯỜNG" at bounding box center [150, 134] width 129 height 12
type input "0839090186"
type input "ĐƯỜNG"
type input "0918384712"
type input "HẢI"
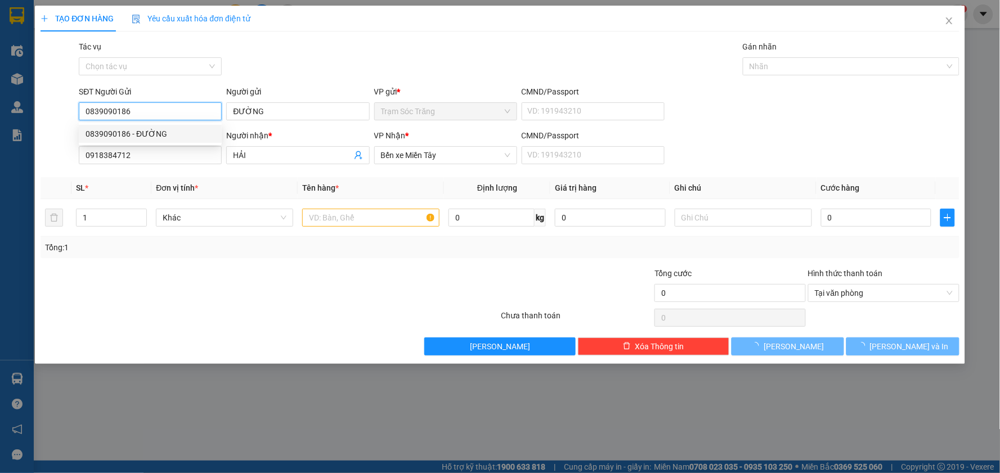
type input "240.000"
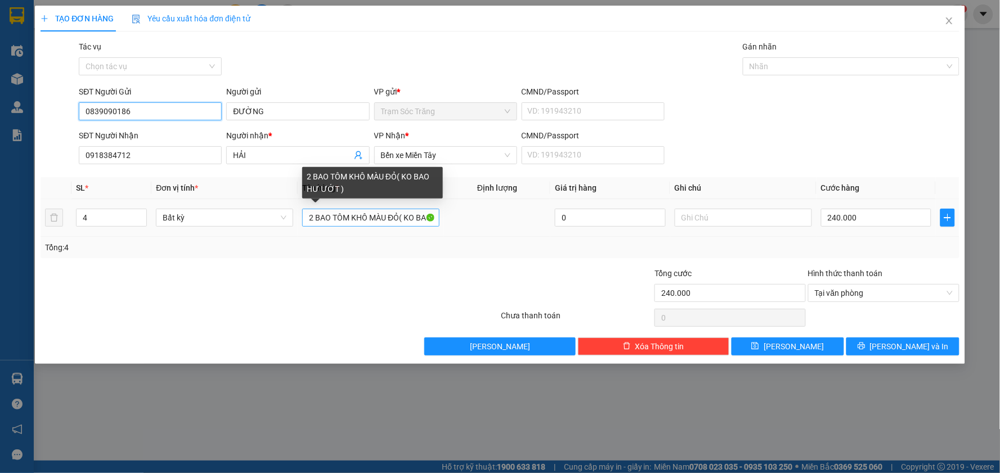
type input "0839090186"
click at [310, 212] on input "2 BAO TÔM KHÔ MÀU ĐỎ( KO BAO HƯ ƯỚT )" at bounding box center [370, 218] width 137 height 18
click at [314, 217] on input "2 BAO TÔM KHÔ MÀU ĐỎ( KO BAO HƯ ƯỚT )" at bounding box center [370, 218] width 137 height 18
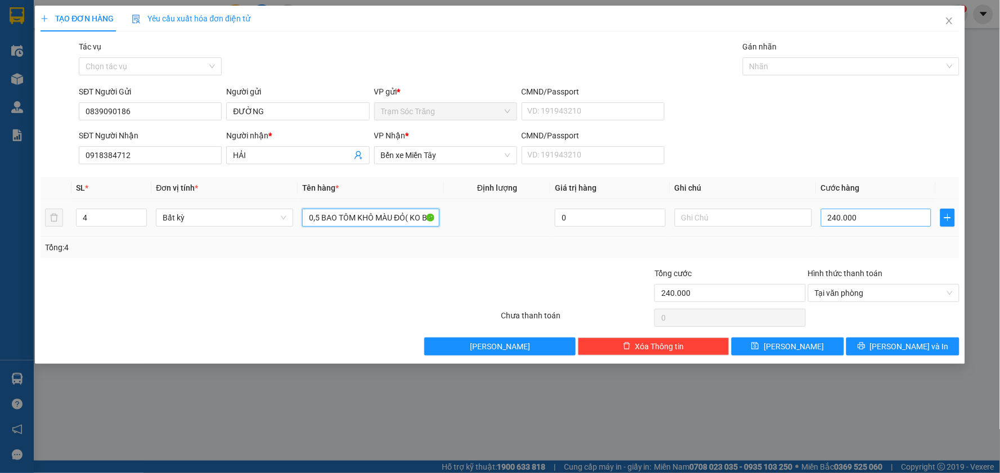
type input "0,5 BAO TÔM KHÔ MÀU ĐỎ( KO BAO HƯ ƯỚT )"
click at [897, 216] on input "240.000" at bounding box center [876, 218] width 111 height 18
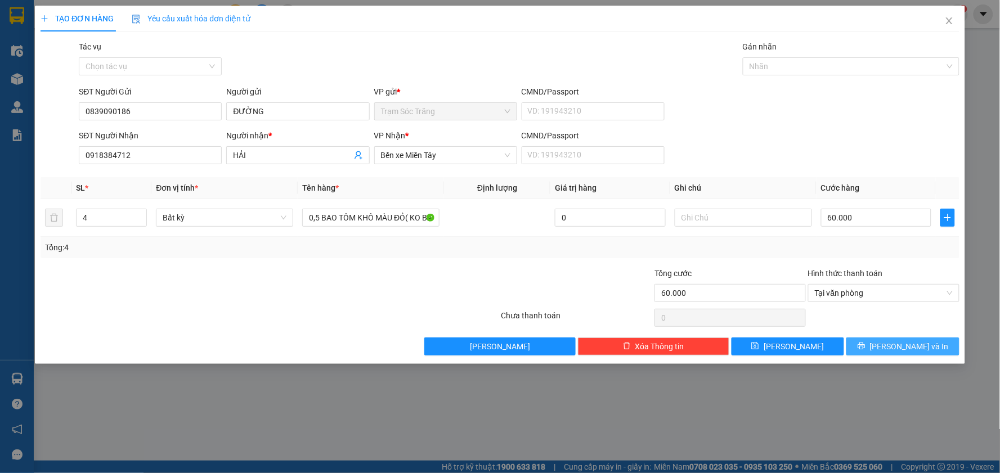
click at [947, 346] on button "[PERSON_NAME] và In" at bounding box center [903, 347] width 113 height 18
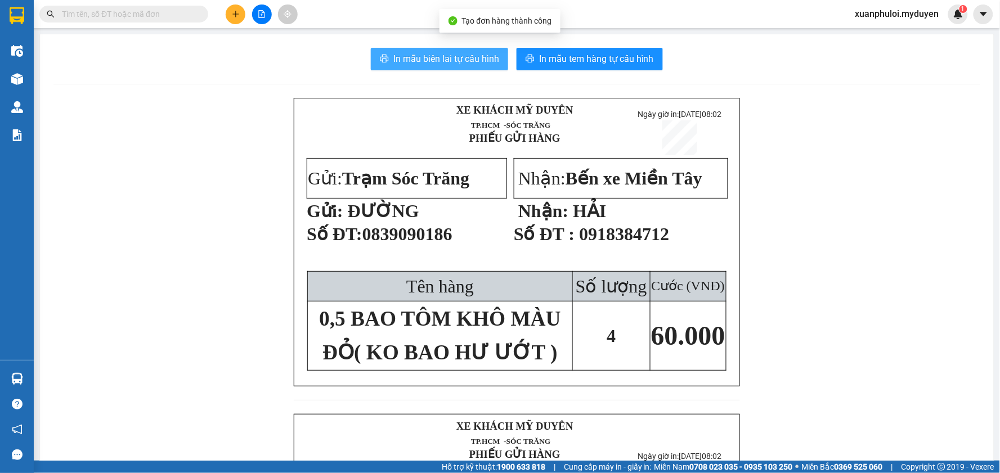
click at [453, 57] on span "In mẫu biên lai tự cấu hình" at bounding box center [446, 59] width 106 height 14
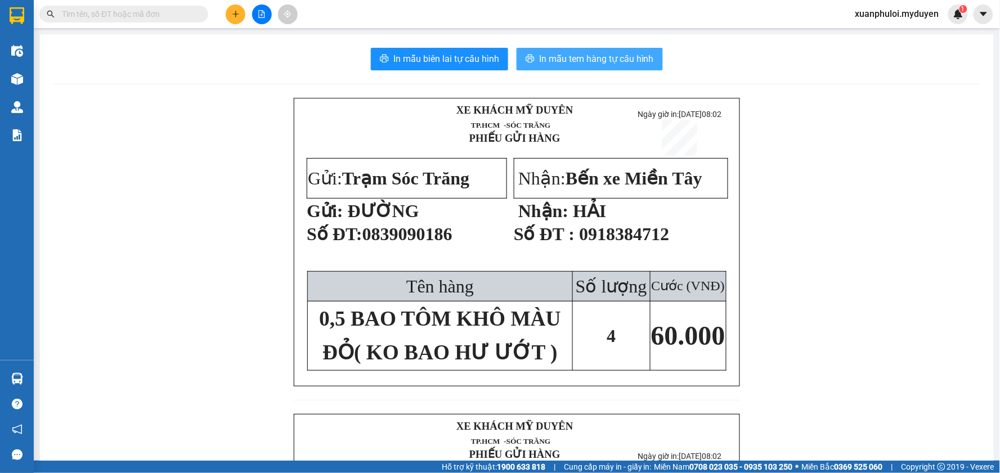
click at [611, 55] on span "In mẫu tem hàng tự cấu hình" at bounding box center [596, 59] width 115 height 14
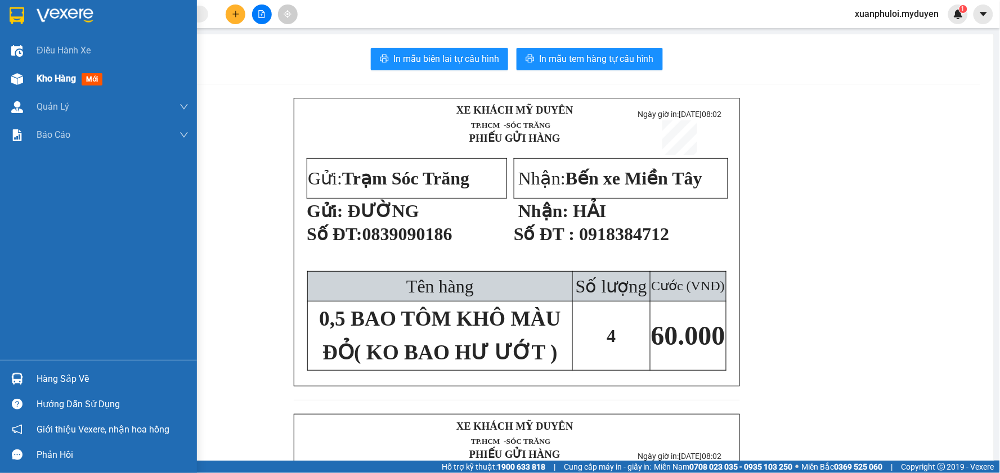
click at [42, 76] on span "Kho hàng" at bounding box center [56, 78] width 39 height 11
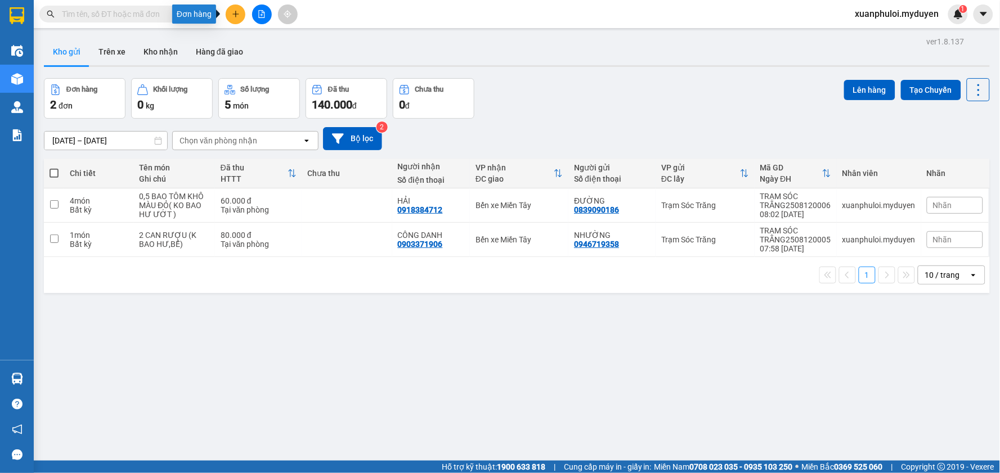
click at [232, 17] on icon "plus" at bounding box center [236, 14] width 8 height 8
click at [255, 51] on div "Tạo đơn hàng" at bounding box center [274, 42] width 84 height 21
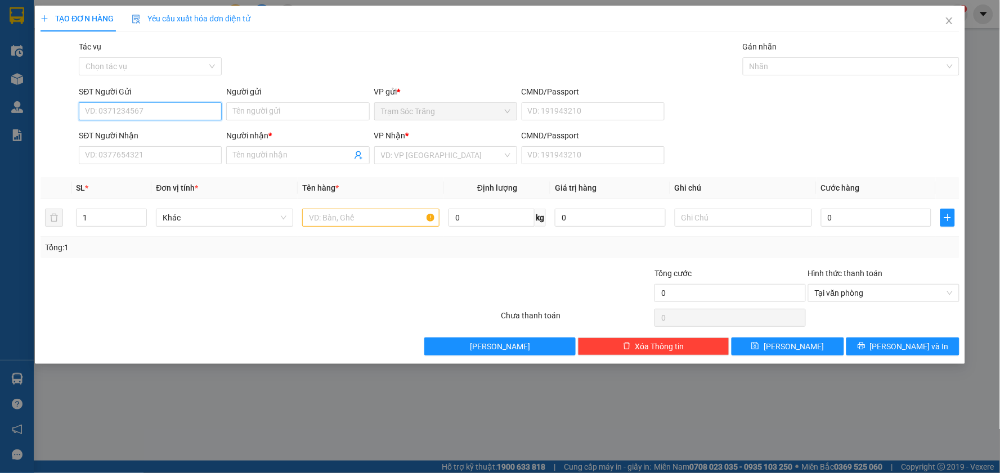
click at [116, 113] on input "SĐT Người Gửi" at bounding box center [150, 111] width 143 height 18
type input "0909814999"
click at [136, 131] on div "0909814999 - GIAO" at bounding box center [150, 134] width 129 height 12
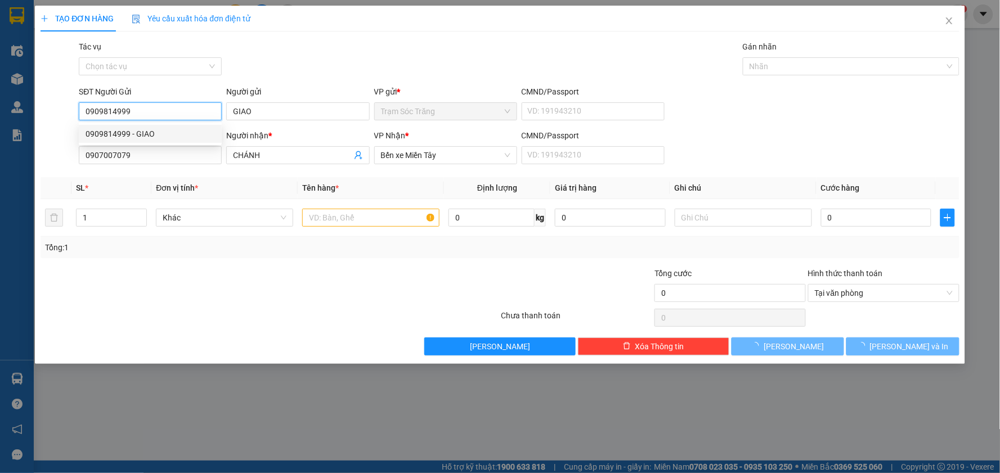
type input "GIAO"
type input "0907007079"
type input "CHÁNH"
type input "40.000"
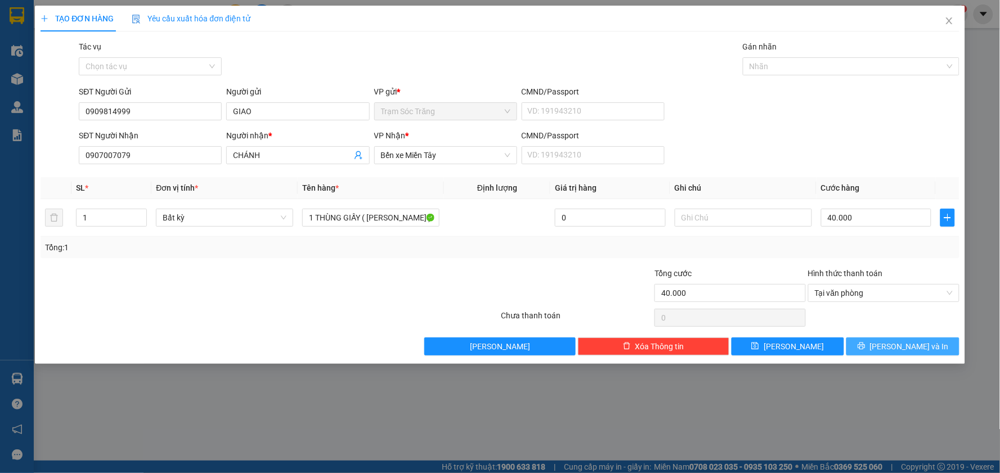
click at [897, 347] on span "[PERSON_NAME] và In" at bounding box center [909, 347] width 79 height 12
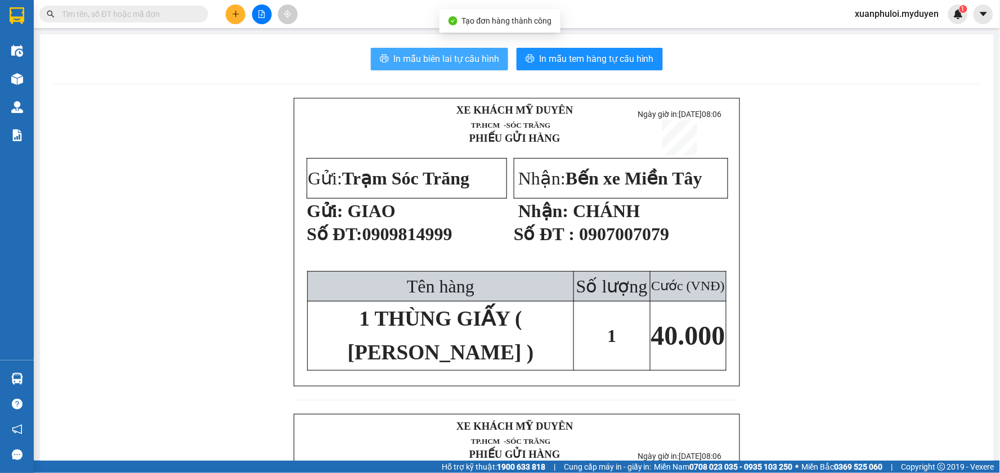
click at [450, 58] on span "In mẫu biên lai tự cấu hình" at bounding box center [446, 59] width 106 height 14
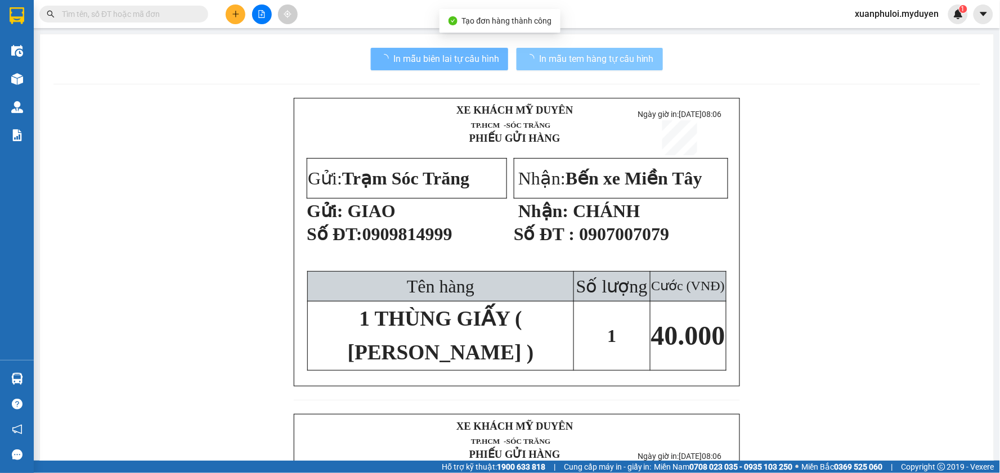
drag, startPoint x: 733, startPoint y: 364, endPoint x: 592, endPoint y: 59, distance: 335.7
click at [592, 59] on span "In mẫu tem hàng tự cấu hình" at bounding box center [596, 59] width 115 height 14
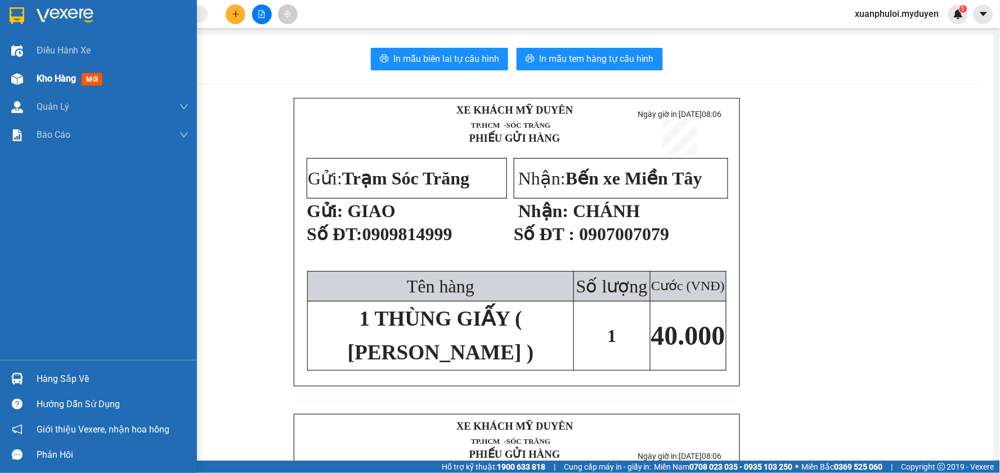
click at [57, 75] on span "Kho hàng" at bounding box center [56, 78] width 39 height 11
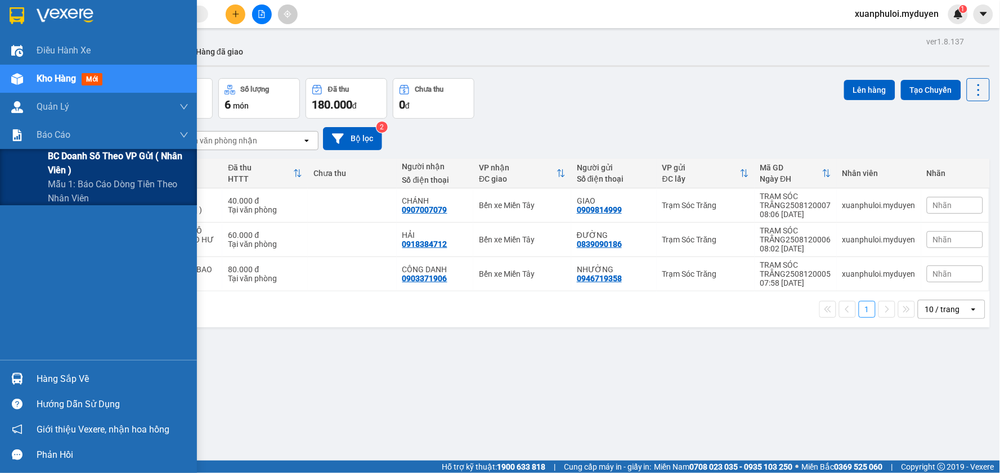
click at [56, 164] on span "BC doanh số theo VP gửi ( nhân viên )" at bounding box center [118, 163] width 141 height 28
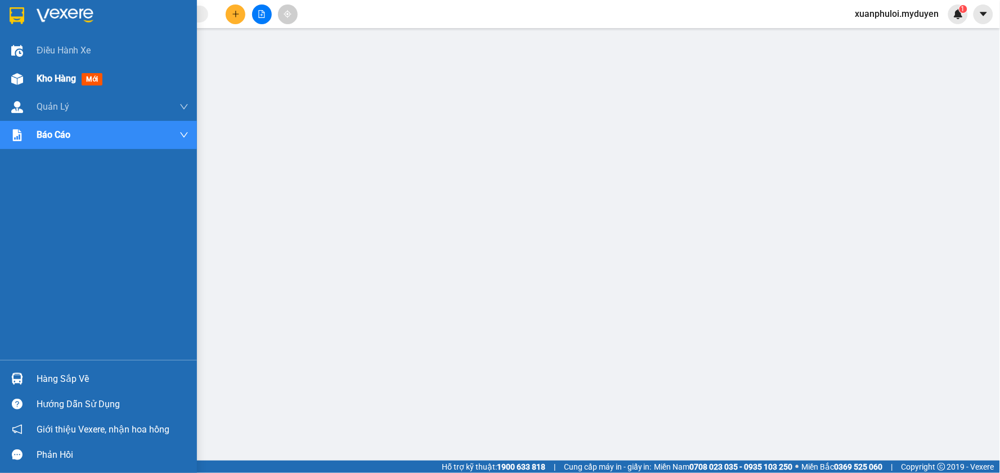
click at [52, 79] on span "Kho hàng" at bounding box center [56, 78] width 39 height 11
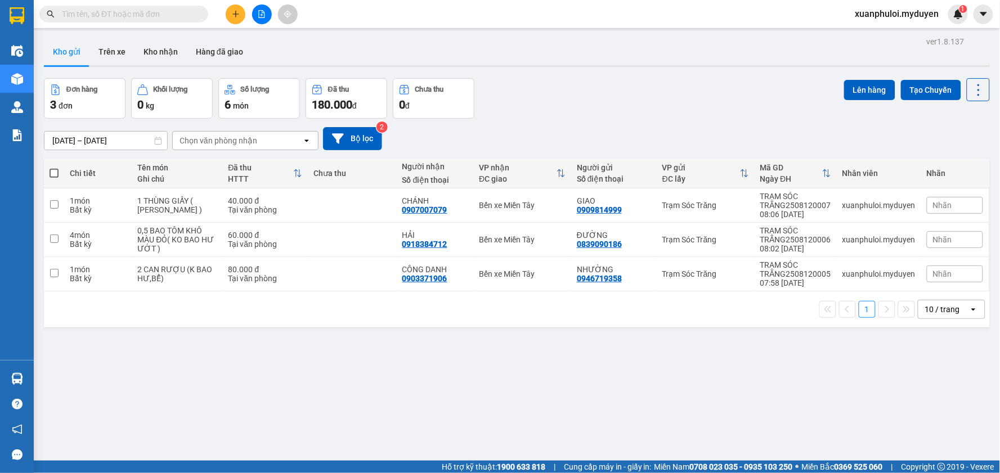
click at [52, 172] on span at bounding box center [54, 173] width 9 height 9
click at [54, 168] on input "checkbox" at bounding box center [54, 168] width 0 height 0
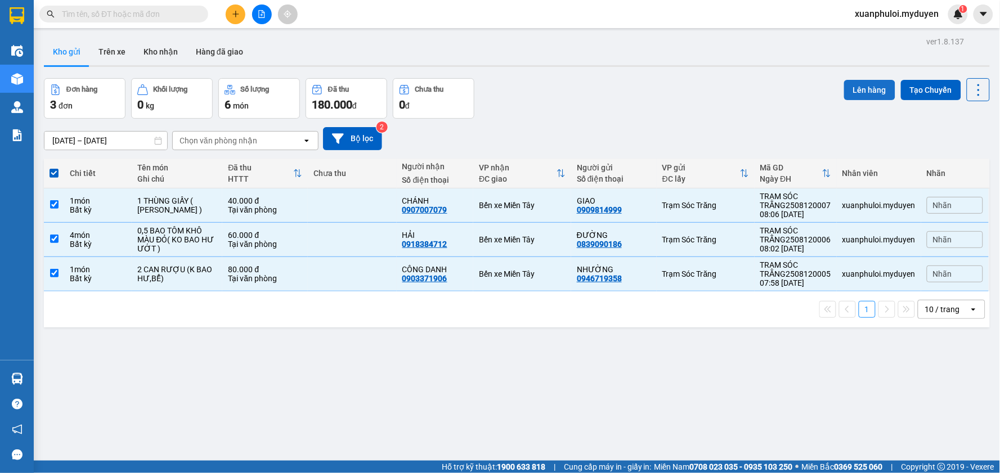
click at [863, 91] on button "Lên hàng" at bounding box center [869, 90] width 51 height 20
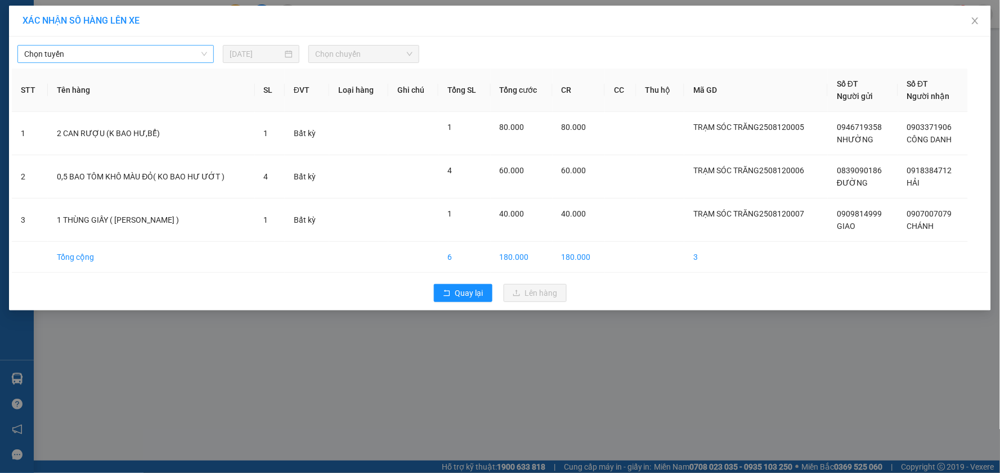
click at [165, 50] on span "Chọn tuyến" at bounding box center [115, 54] width 183 height 17
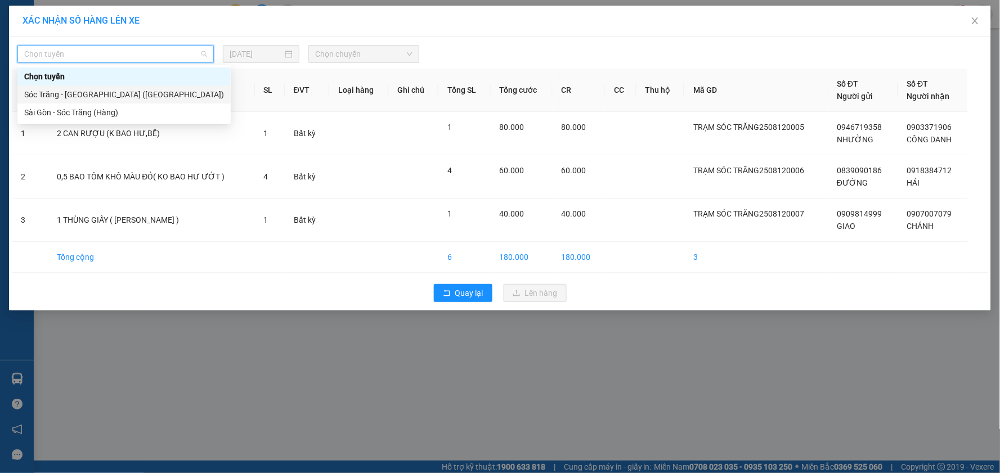
click at [106, 99] on div "Sóc Trăng - [GEOGRAPHIC_DATA] ([GEOGRAPHIC_DATA])" at bounding box center [124, 94] width 200 height 12
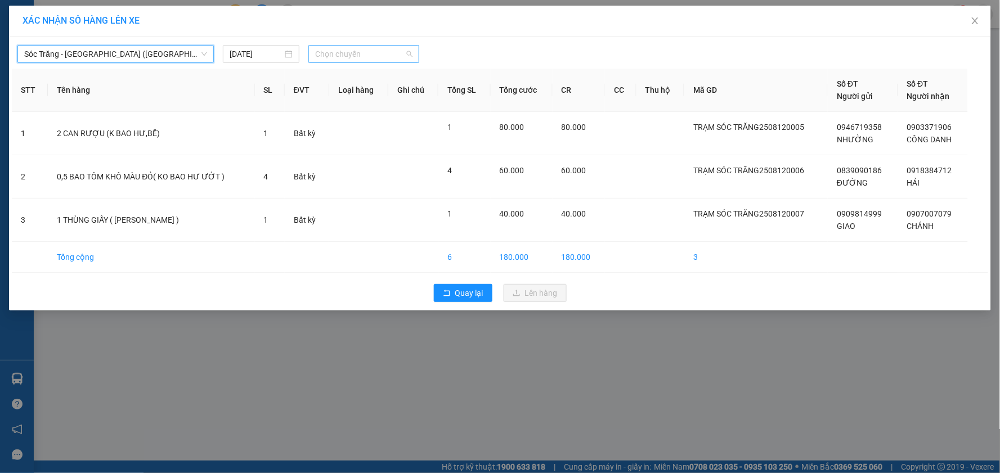
click at [378, 59] on span "Chọn chuyến" at bounding box center [363, 54] width 97 height 17
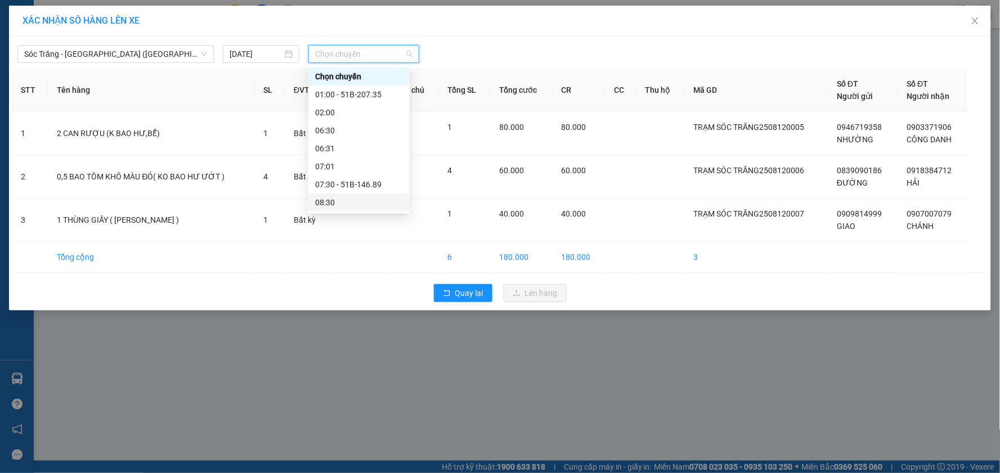
click at [359, 196] on div "08:30" at bounding box center [359, 202] width 88 height 12
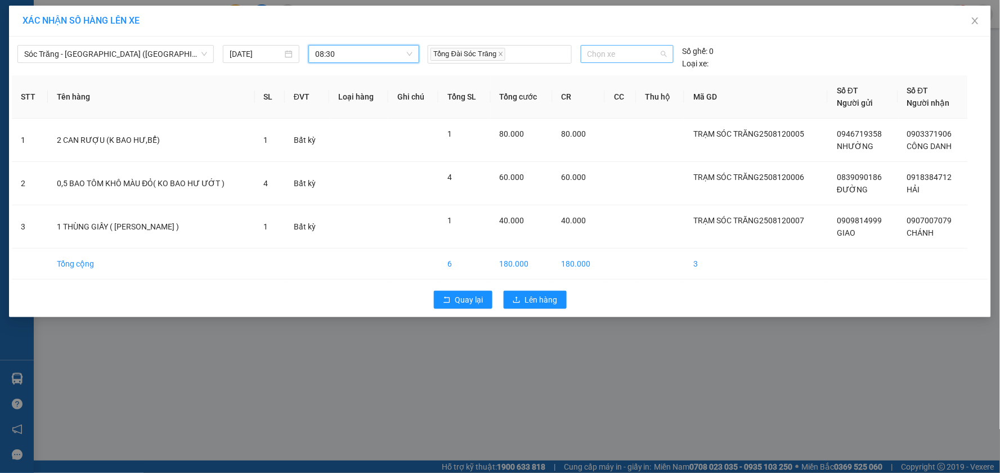
click at [621, 52] on span "Chọn xe" at bounding box center [627, 54] width 79 height 17
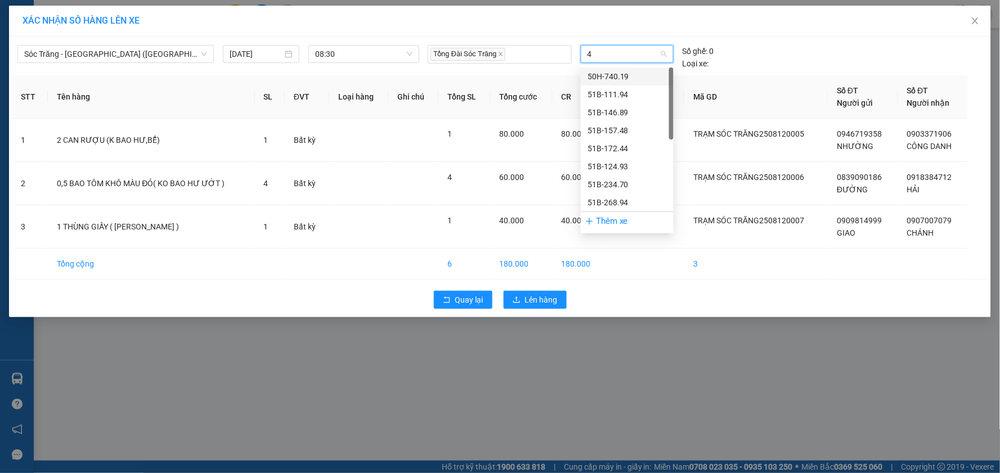
type input "49"
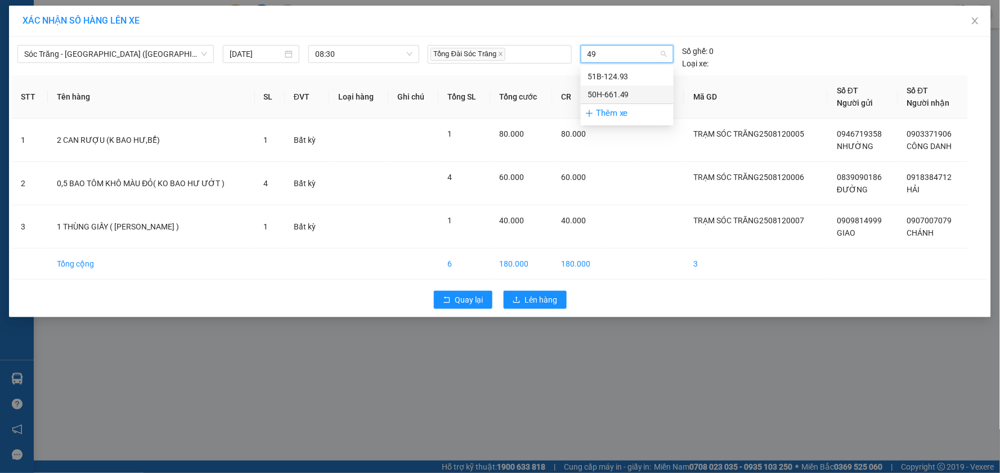
click at [612, 92] on div "50H-661.49" at bounding box center [627, 94] width 79 height 12
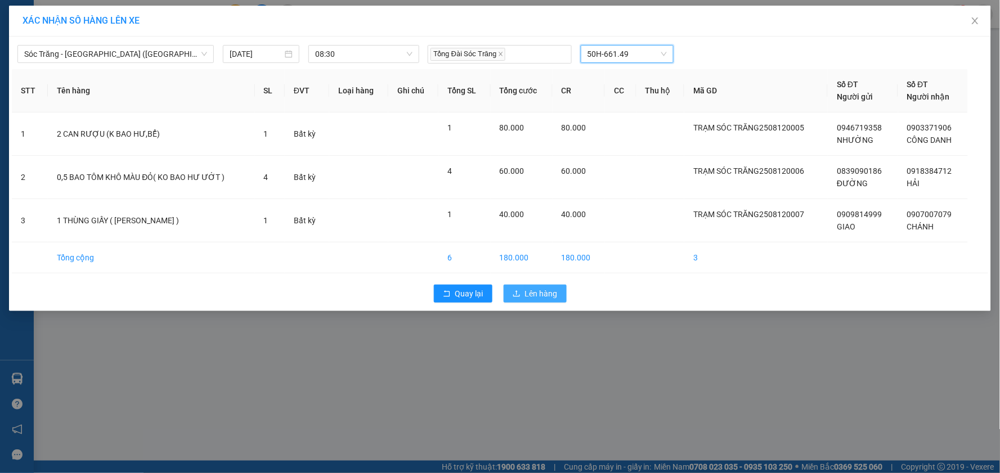
click at [532, 300] on span "Lên hàng" at bounding box center [541, 294] width 33 height 12
